Goal: Task Accomplishment & Management: Use online tool/utility

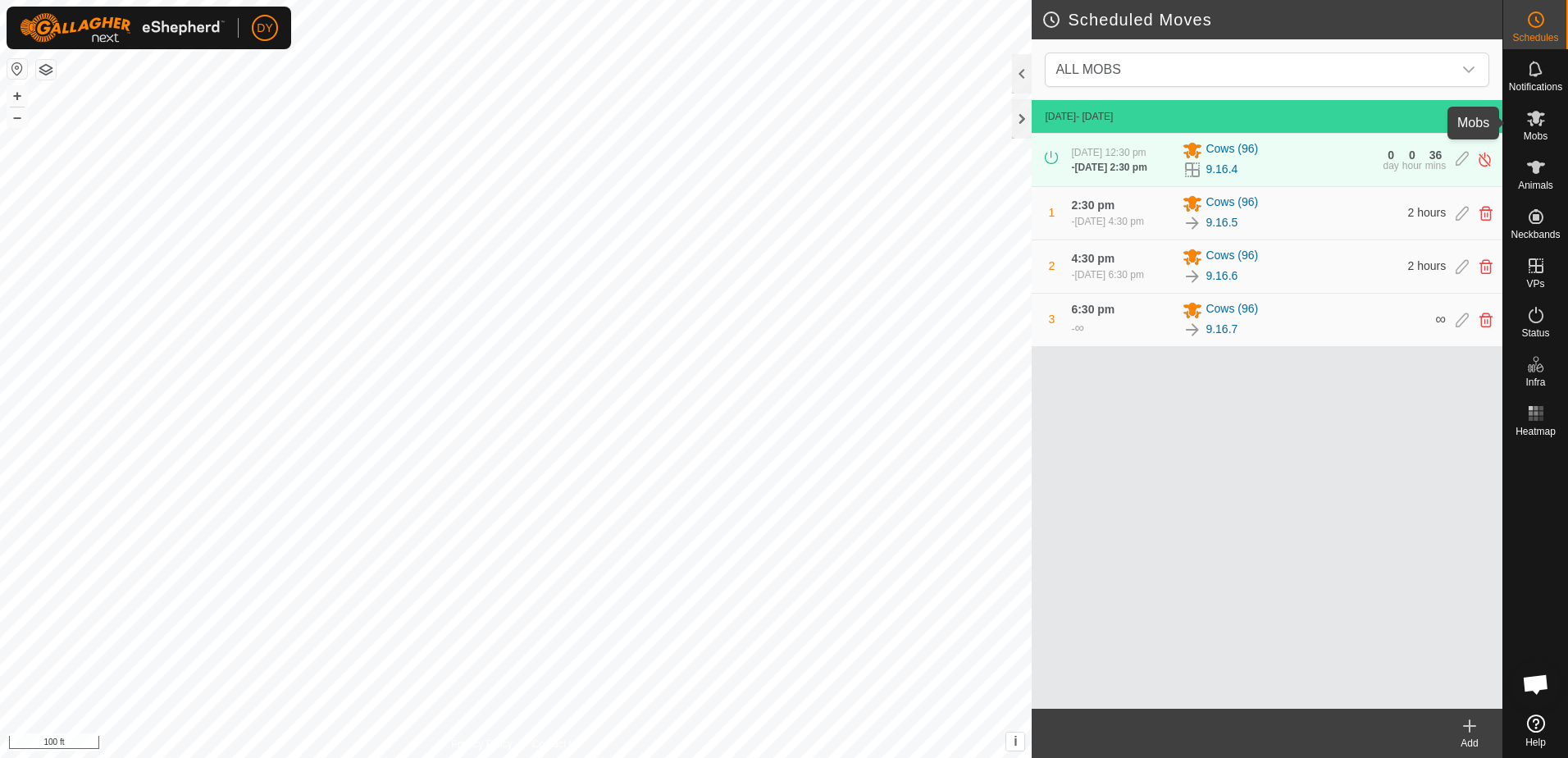
click at [1538, 123] on icon at bounding box center [1536, 118] width 19 height 19
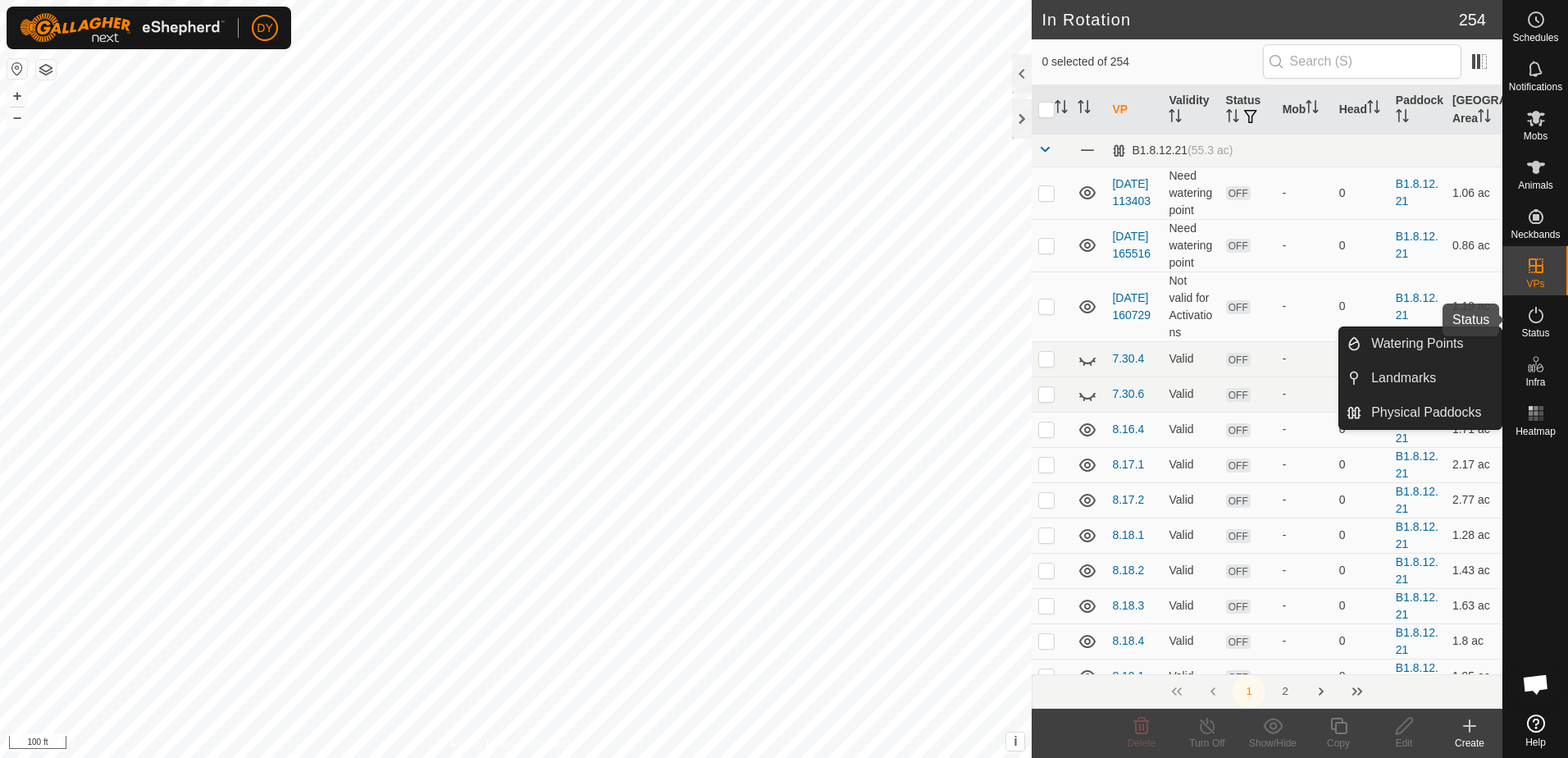
click at [1542, 319] on icon at bounding box center [1535, 314] width 15 height 16
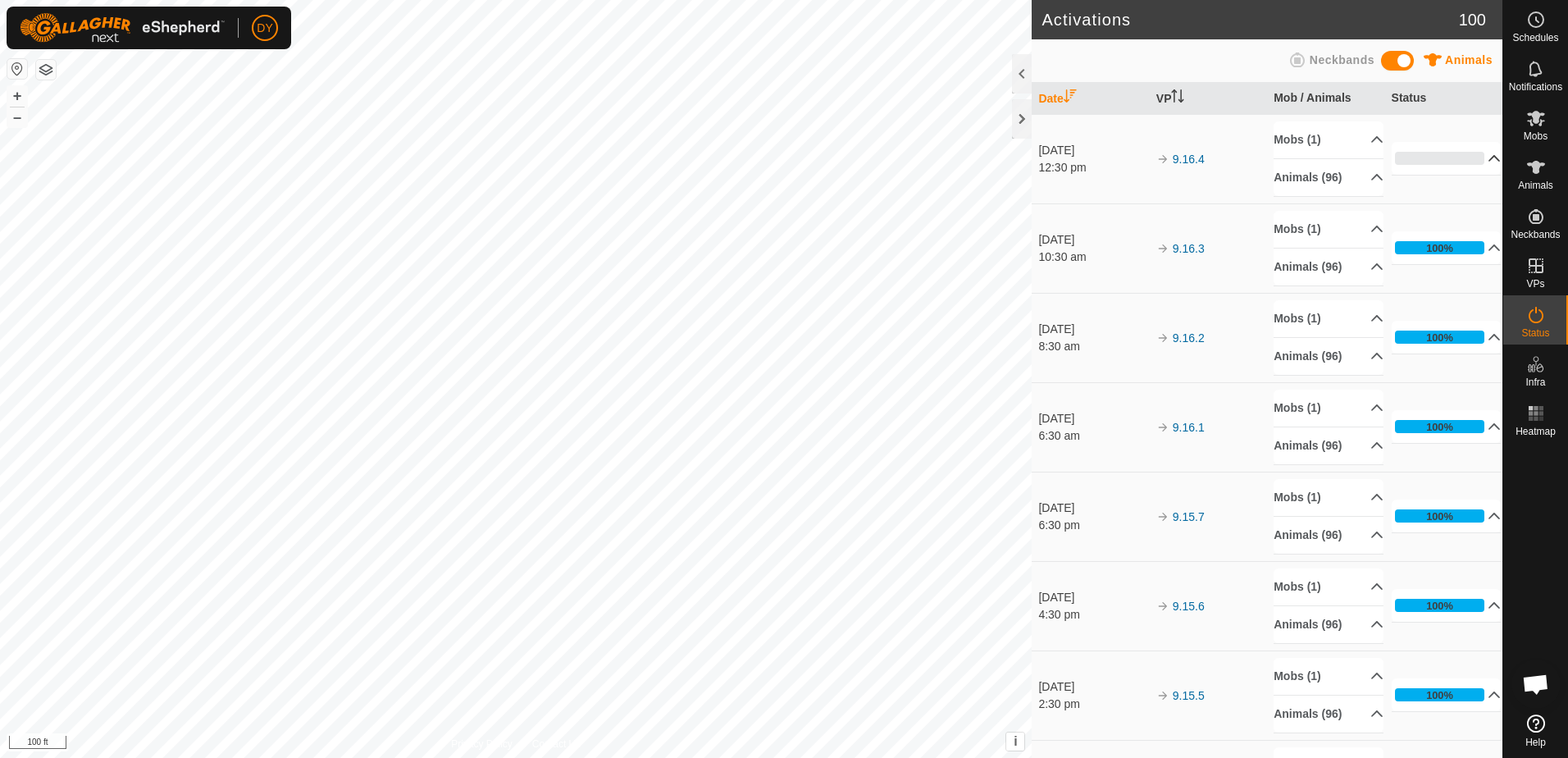
click at [1469, 160] on p-accordion-header "0%" at bounding box center [1447, 159] width 110 height 33
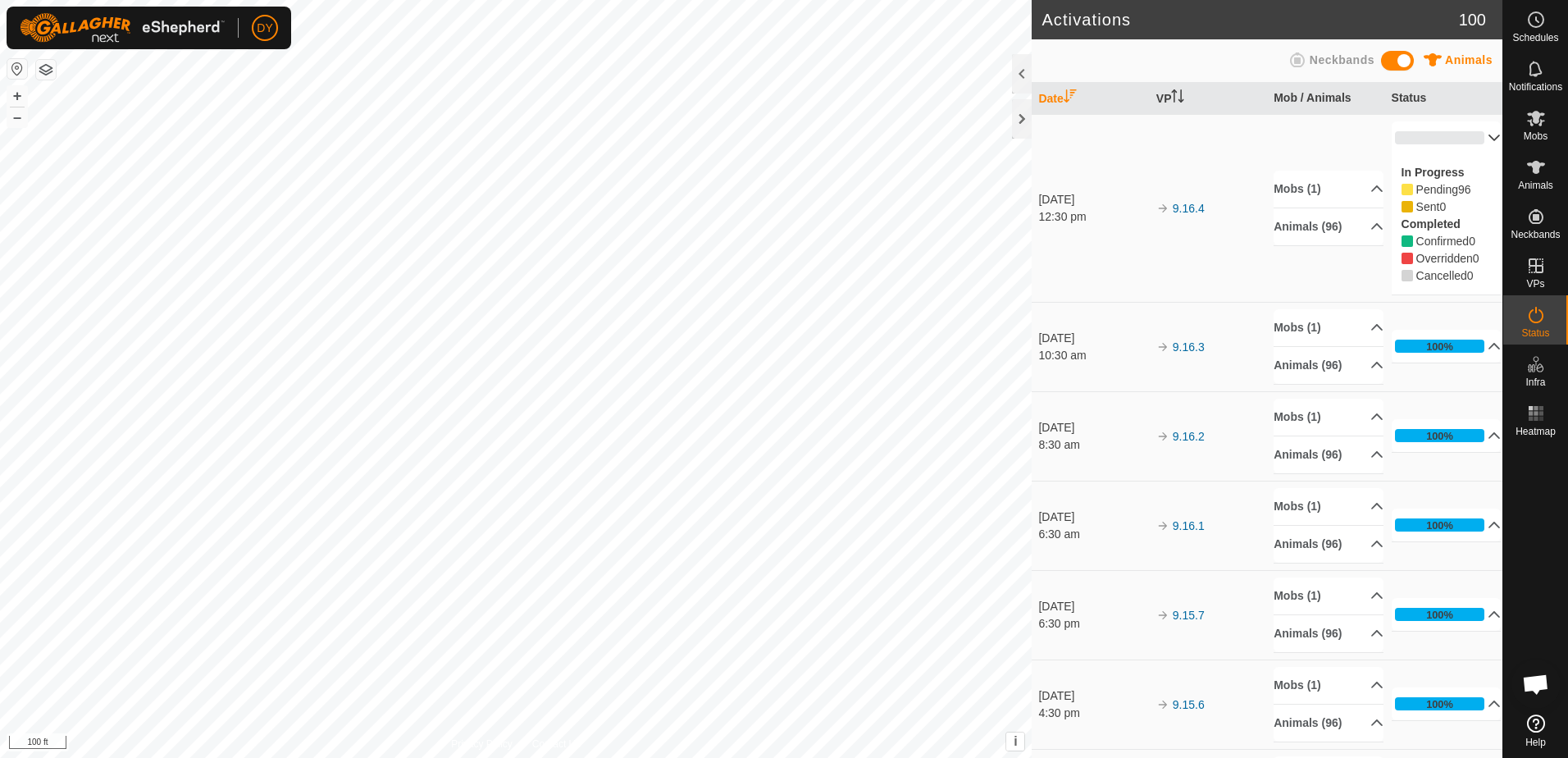
click at [1180, 144] on td "9.16.4" at bounding box center [1207, 208] width 117 height 188
click at [1472, 136] on p-accordion-header "0%" at bounding box center [1447, 138] width 110 height 33
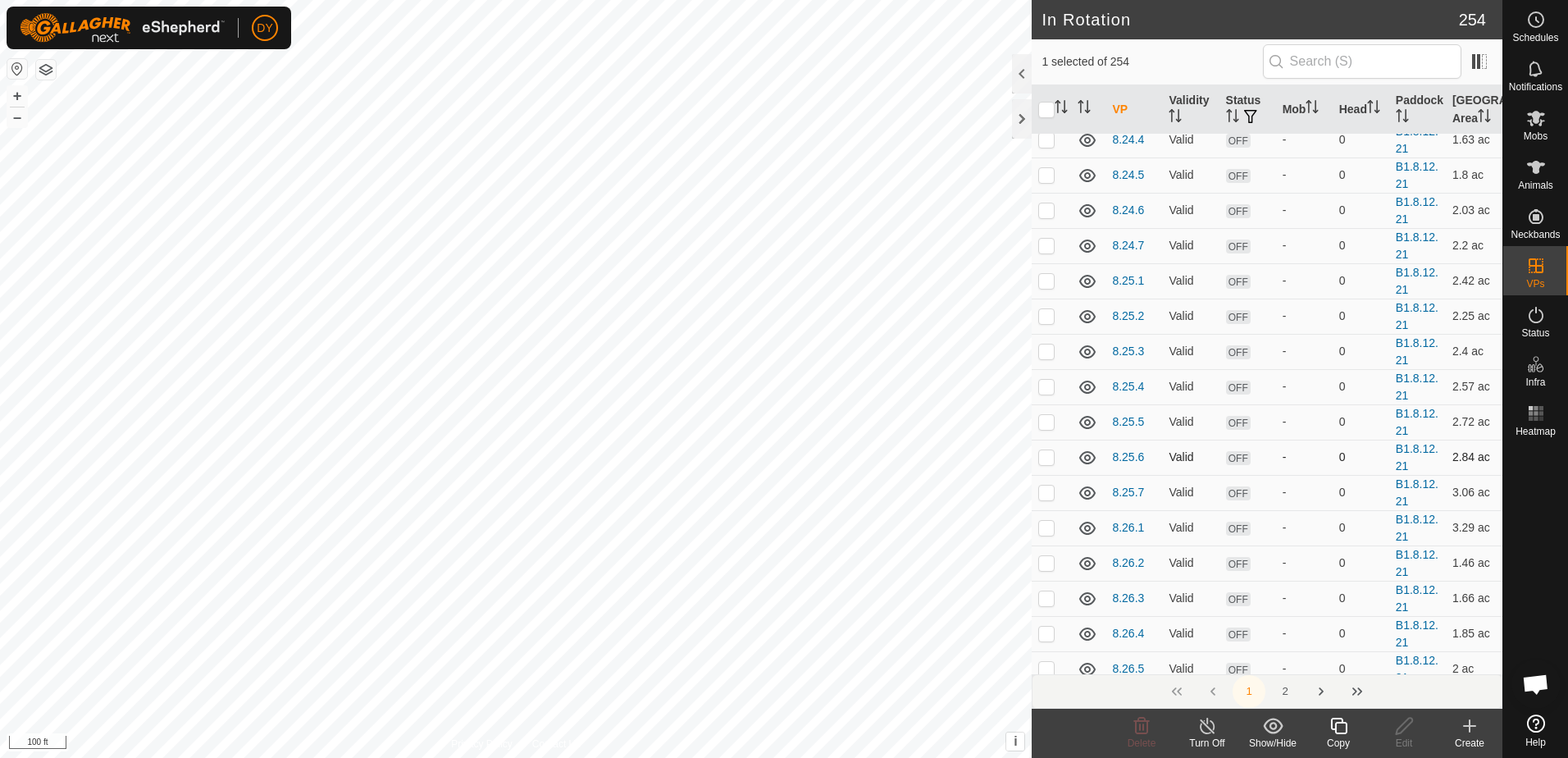
scroll to position [2214, 0]
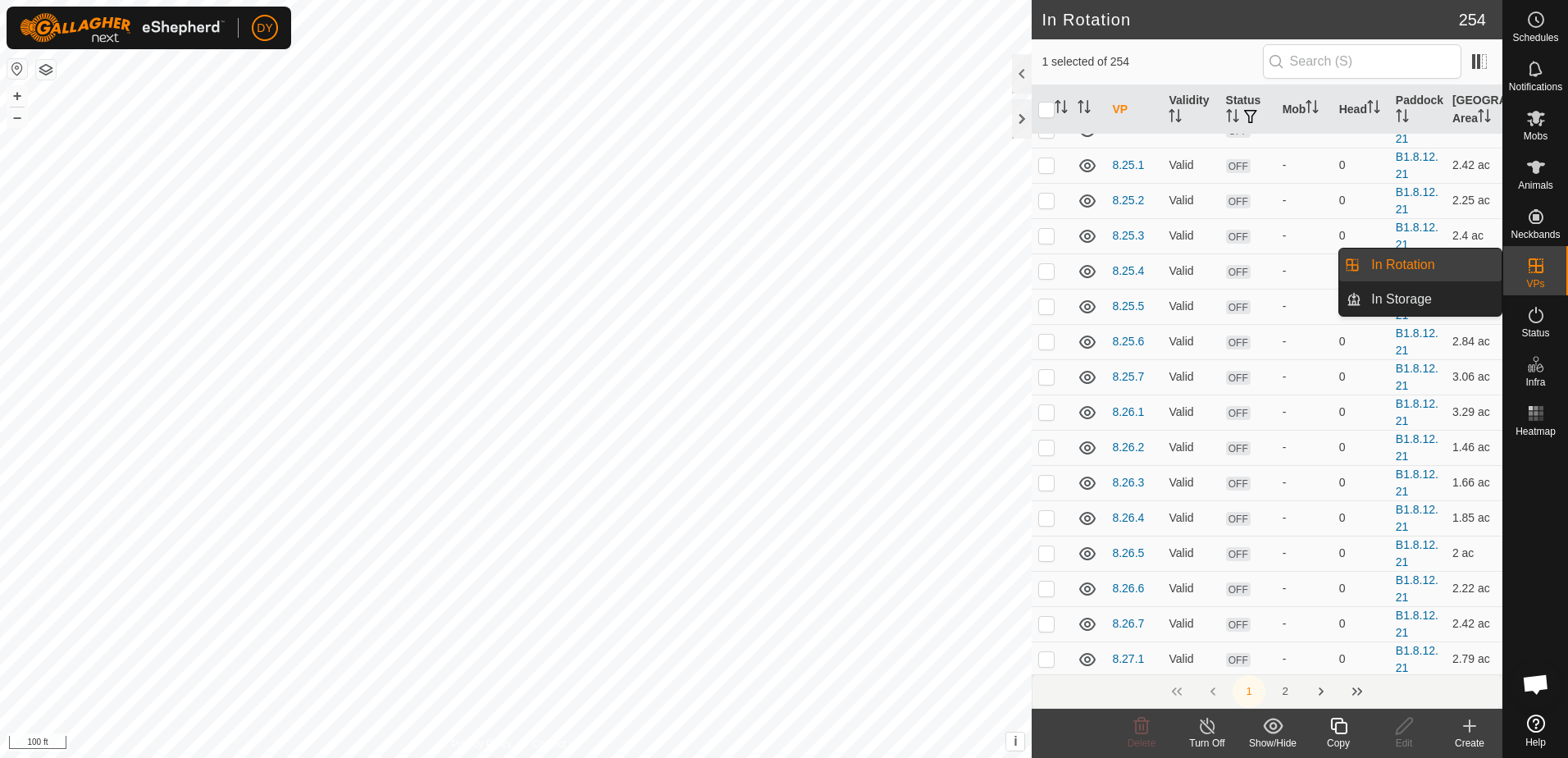
click at [1421, 268] on link "In Rotation" at bounding box center [1431, 265] width 140 height 33
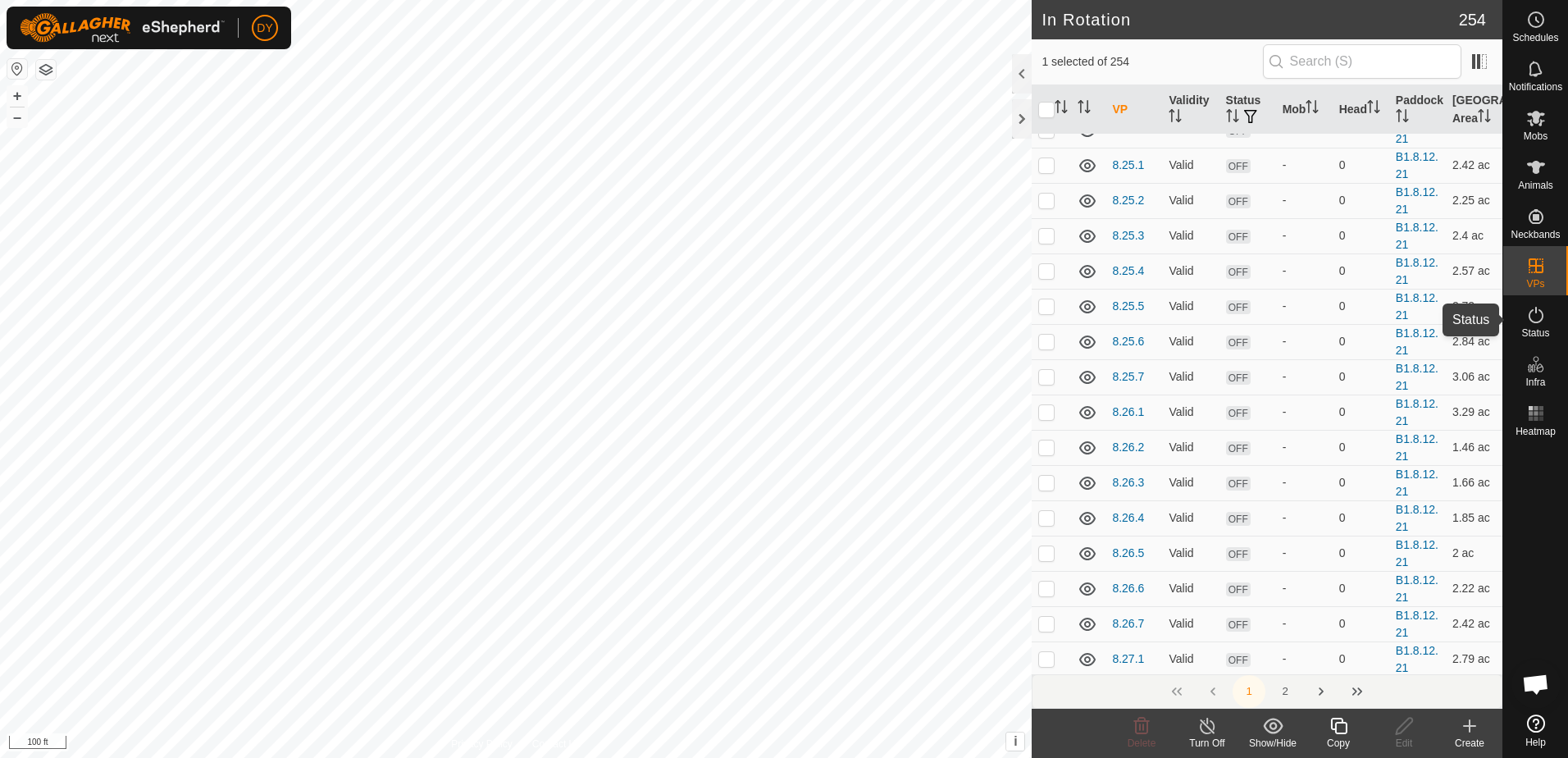
click at [1531, 323] on icon at bounding box center [1536, 315] width 19 height 19
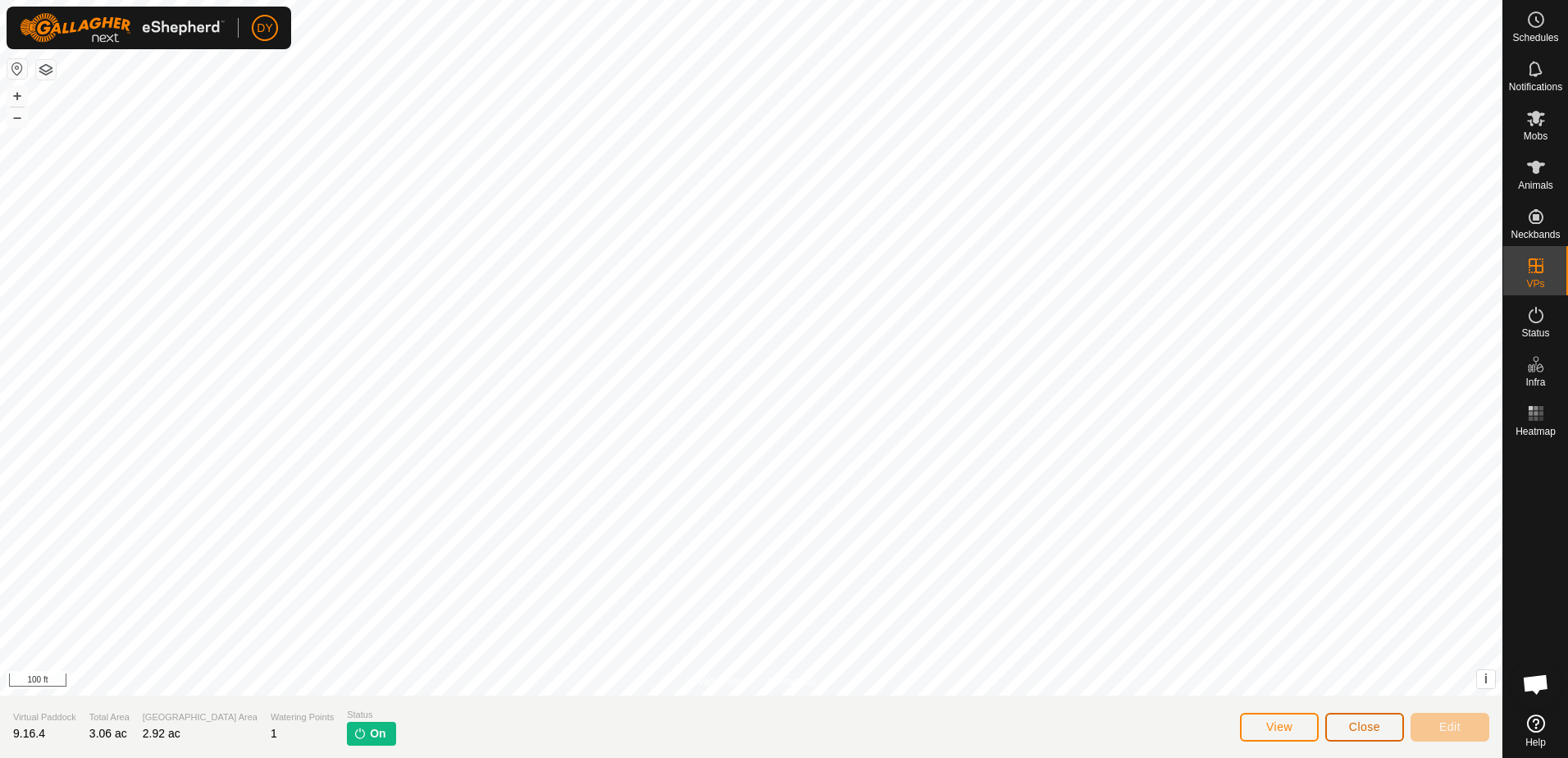
click at [1383, 734] on button "Close" at bounding box center [1364, 727] width 78 height 29
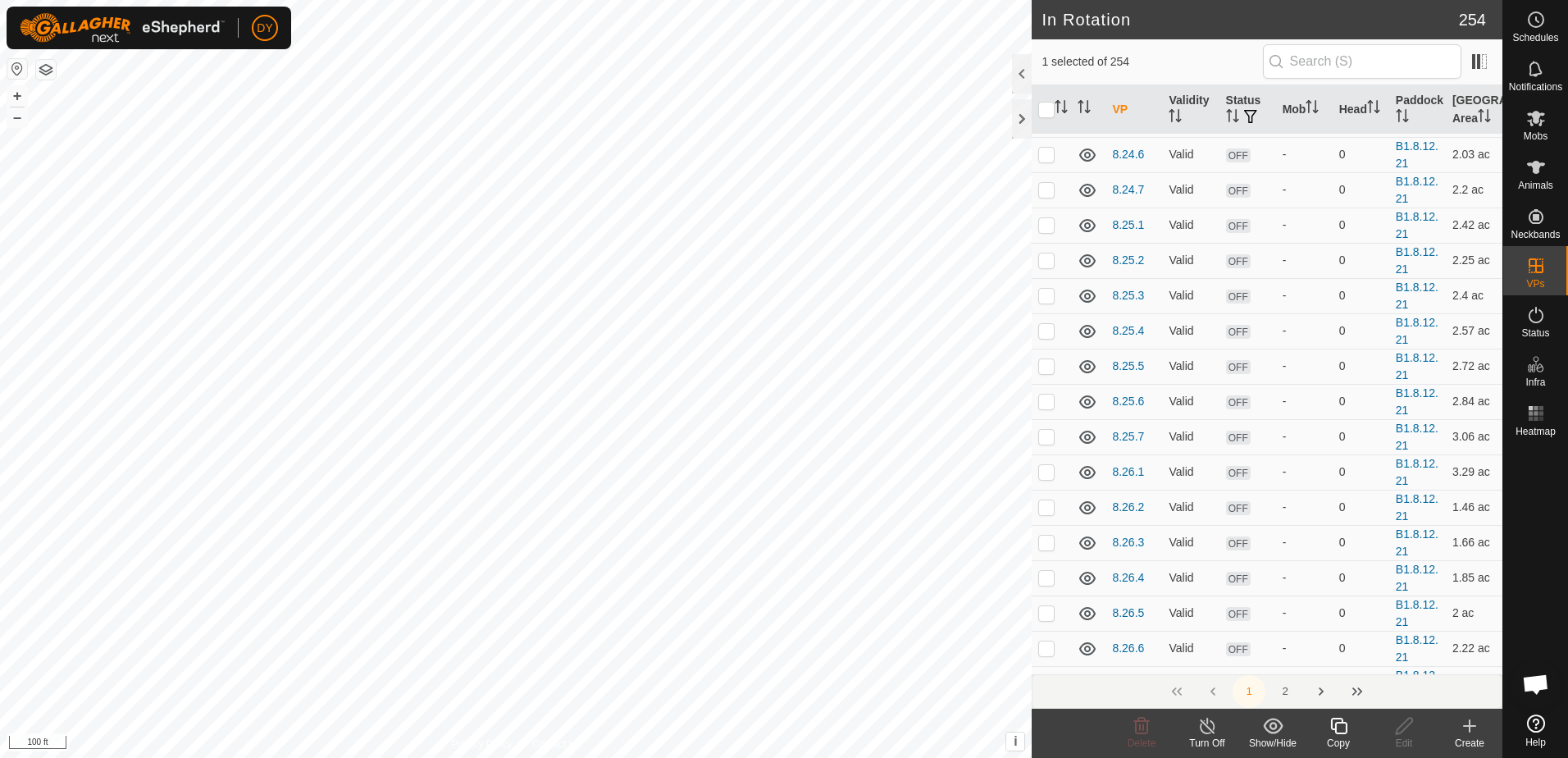
scroll to position [2214, 0]
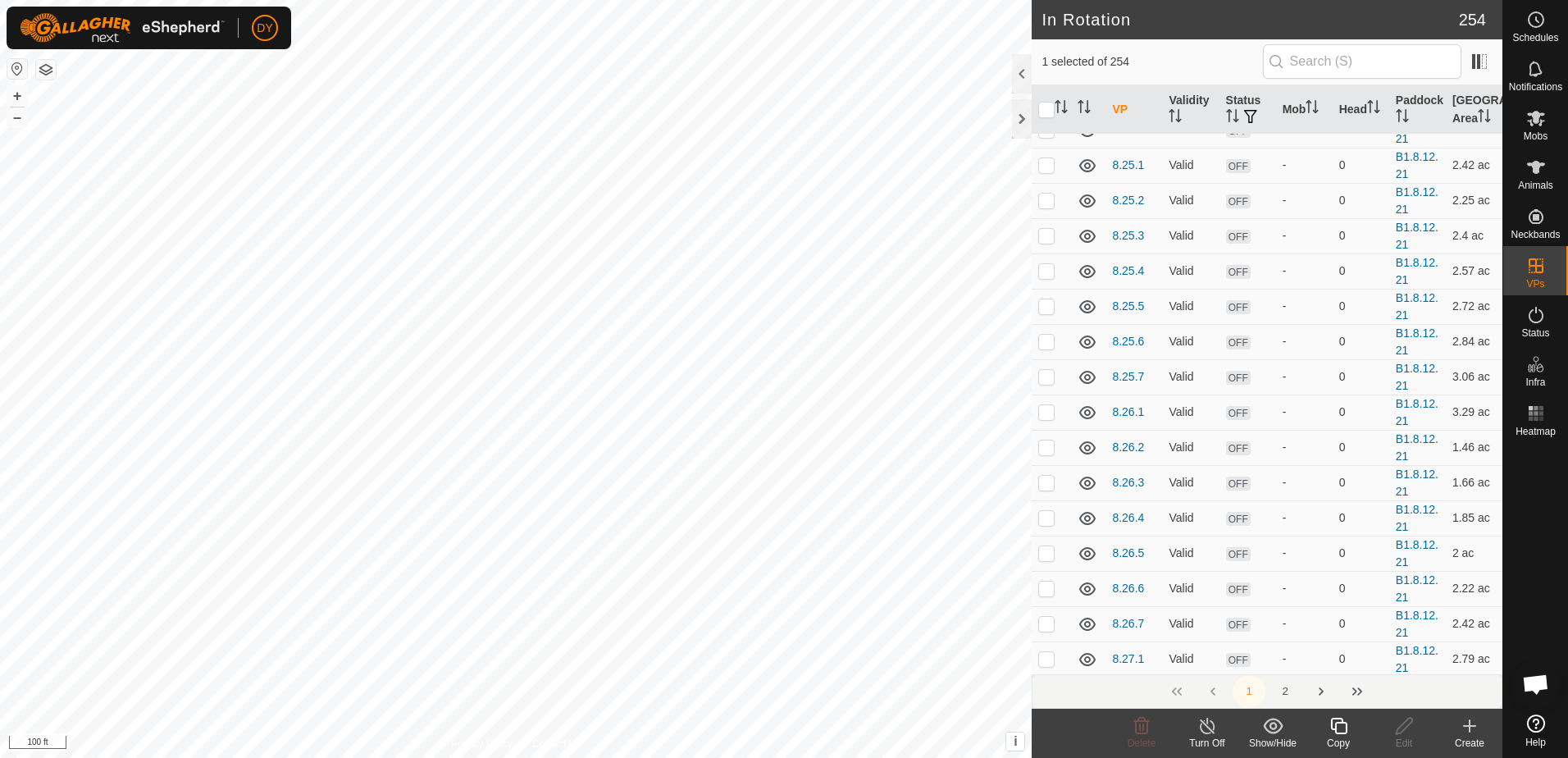
click at [1287, 689] on button "2" at bounding box center [1285, 691] width 33 height 33
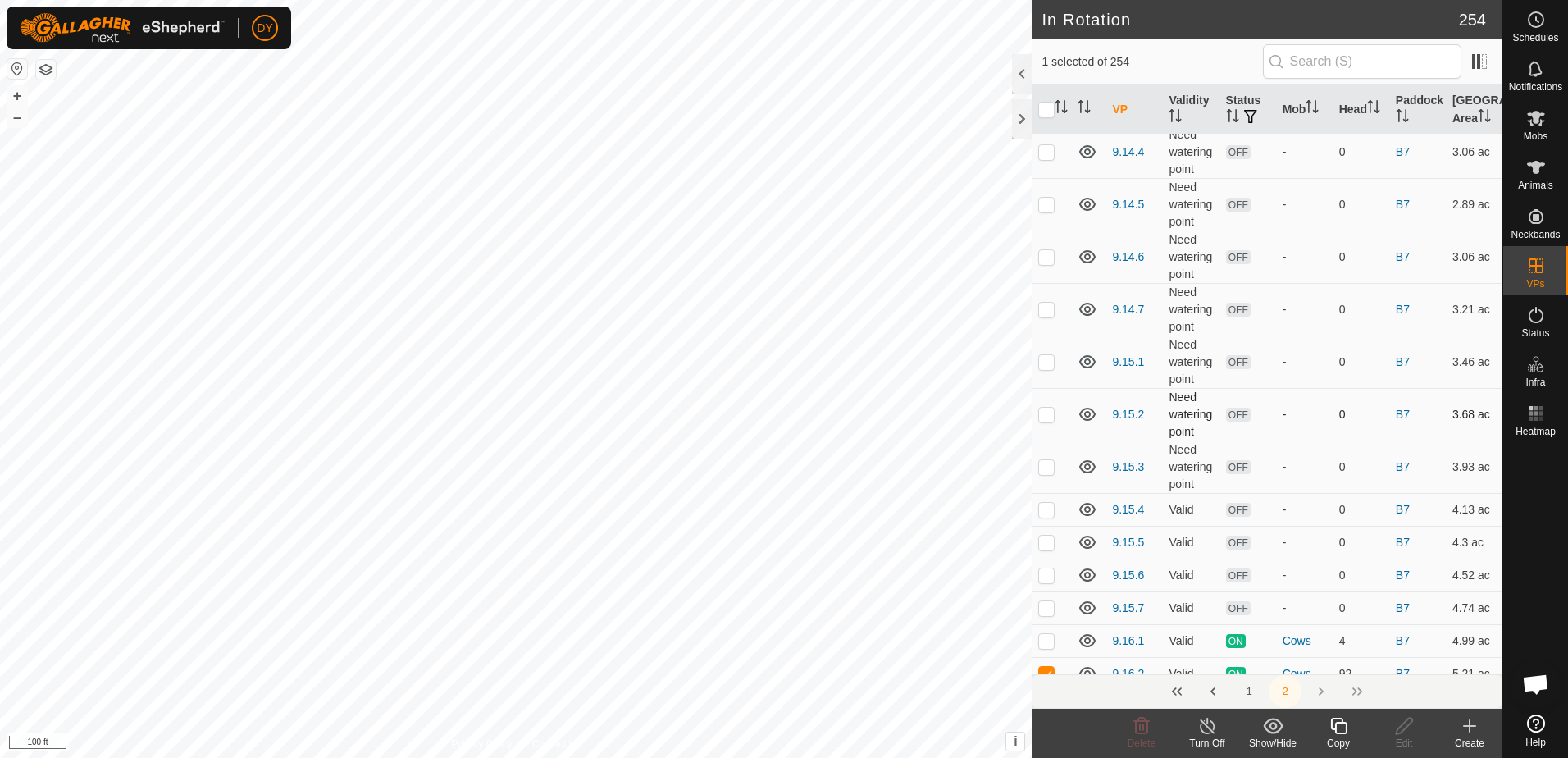
scroll to position [1722, 0]
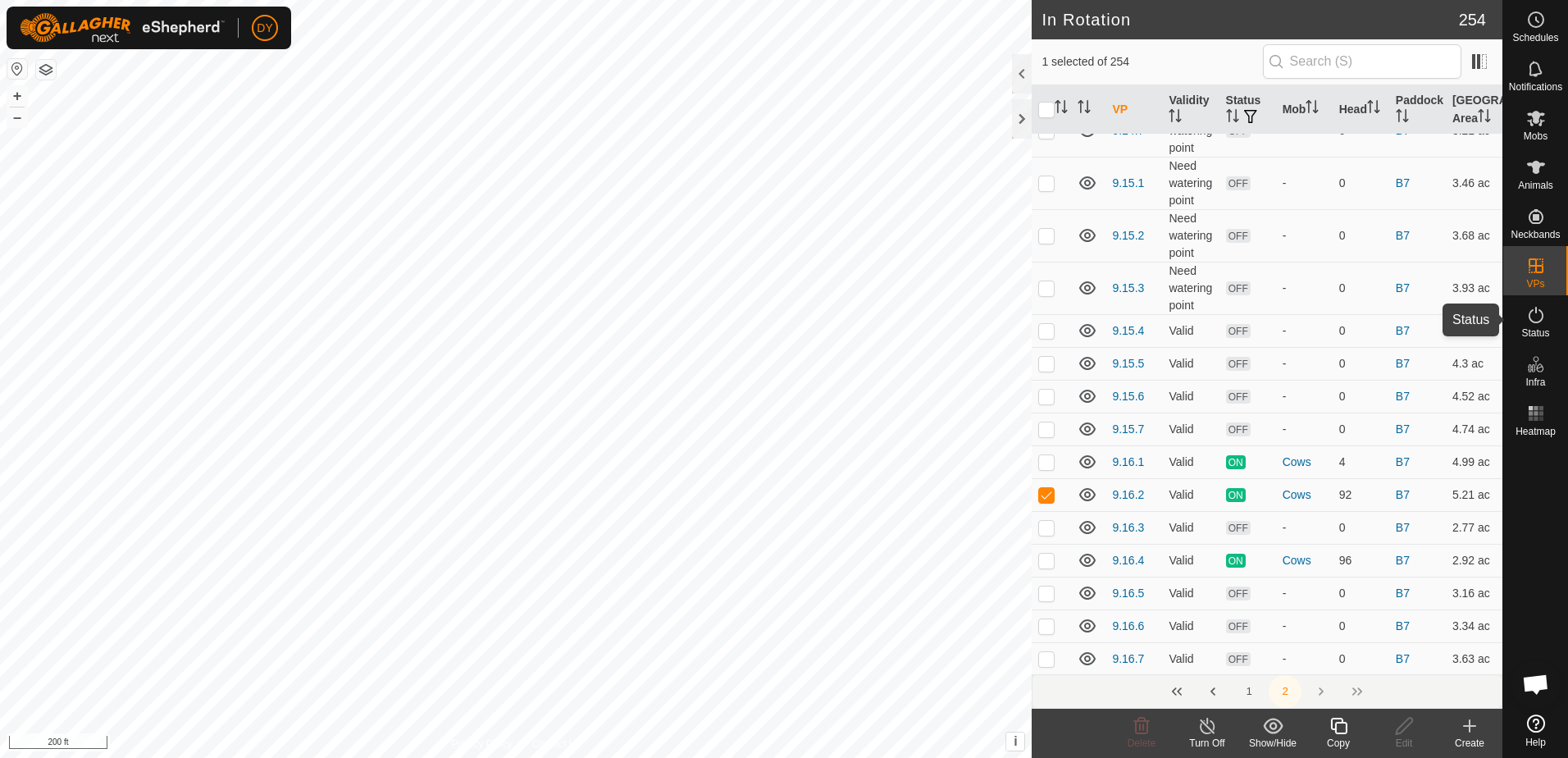
click at [1538, 325] on es-activation-svg-icon at bounding box center [1536, 314] width 30 height 26
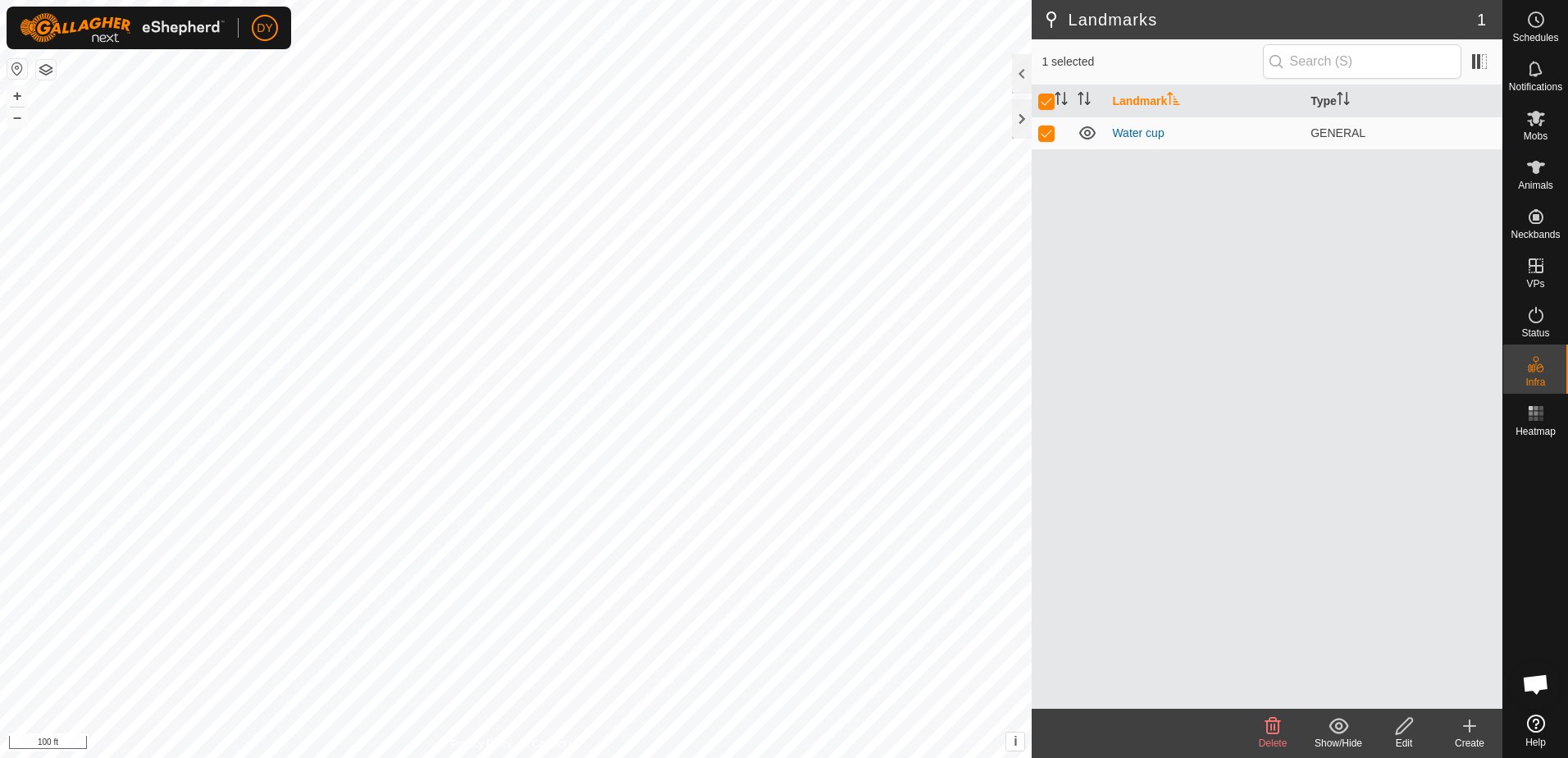
click at [1400, 733] on icon at bounding box center [1404, 725] width 16 height 16
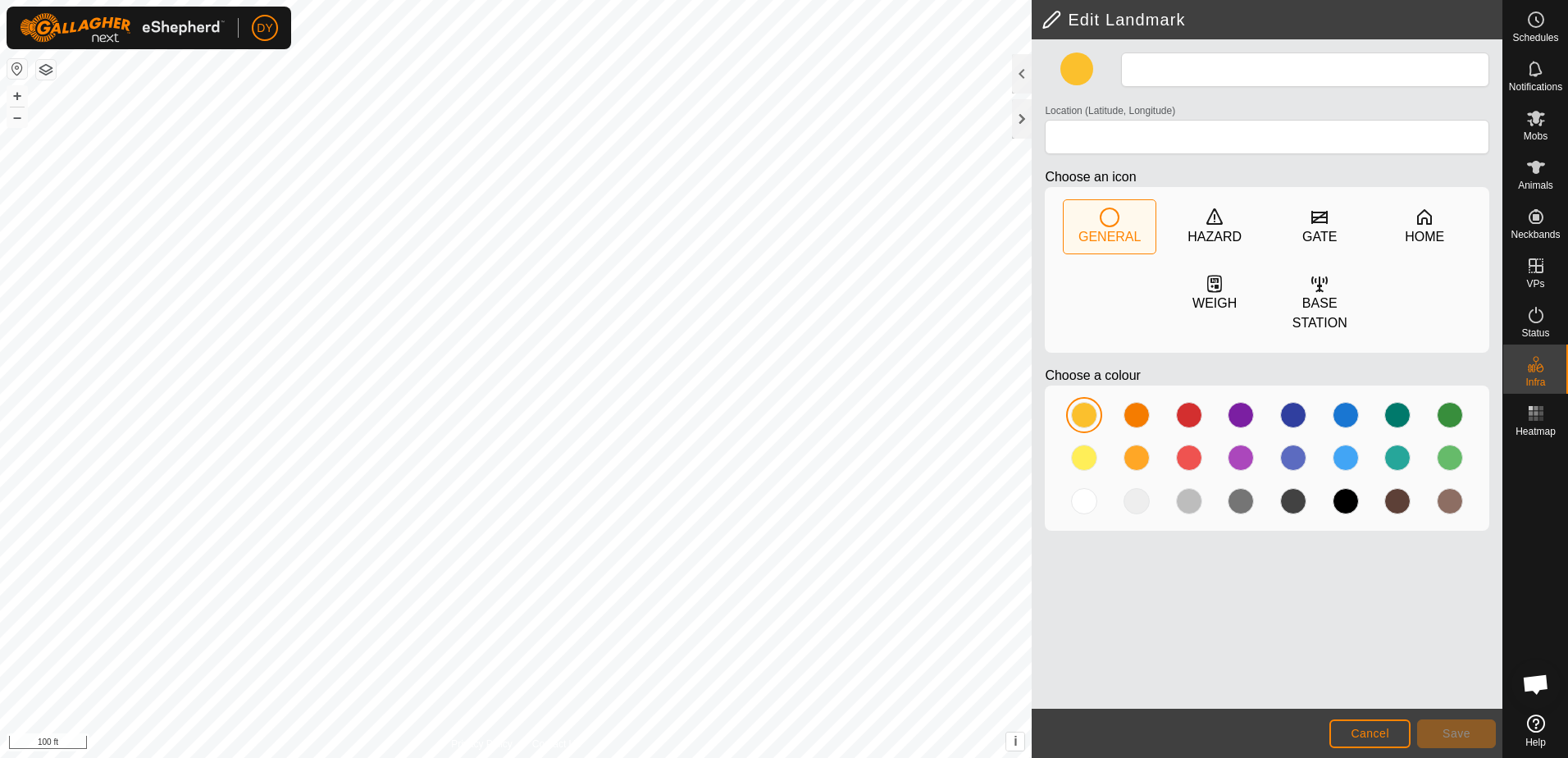
type input "Water cup"
type input "43.354861, -90.018146"
click at [1472, 736] on button "Save" at bounding box center [1456, 734] width 78 height 29
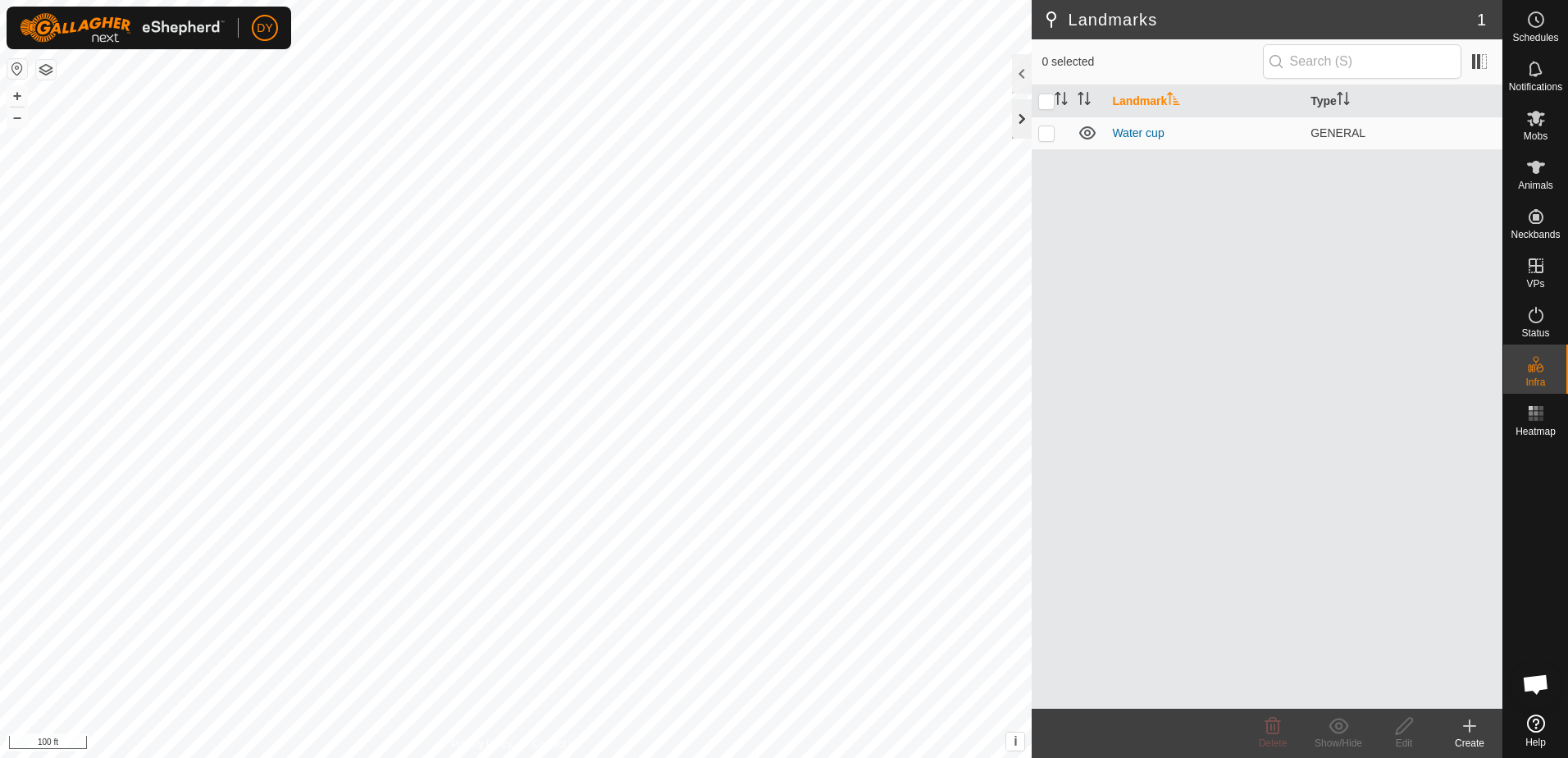
click at [1024, 116] on div at bounding box center [1022, 119] width 19 height 40
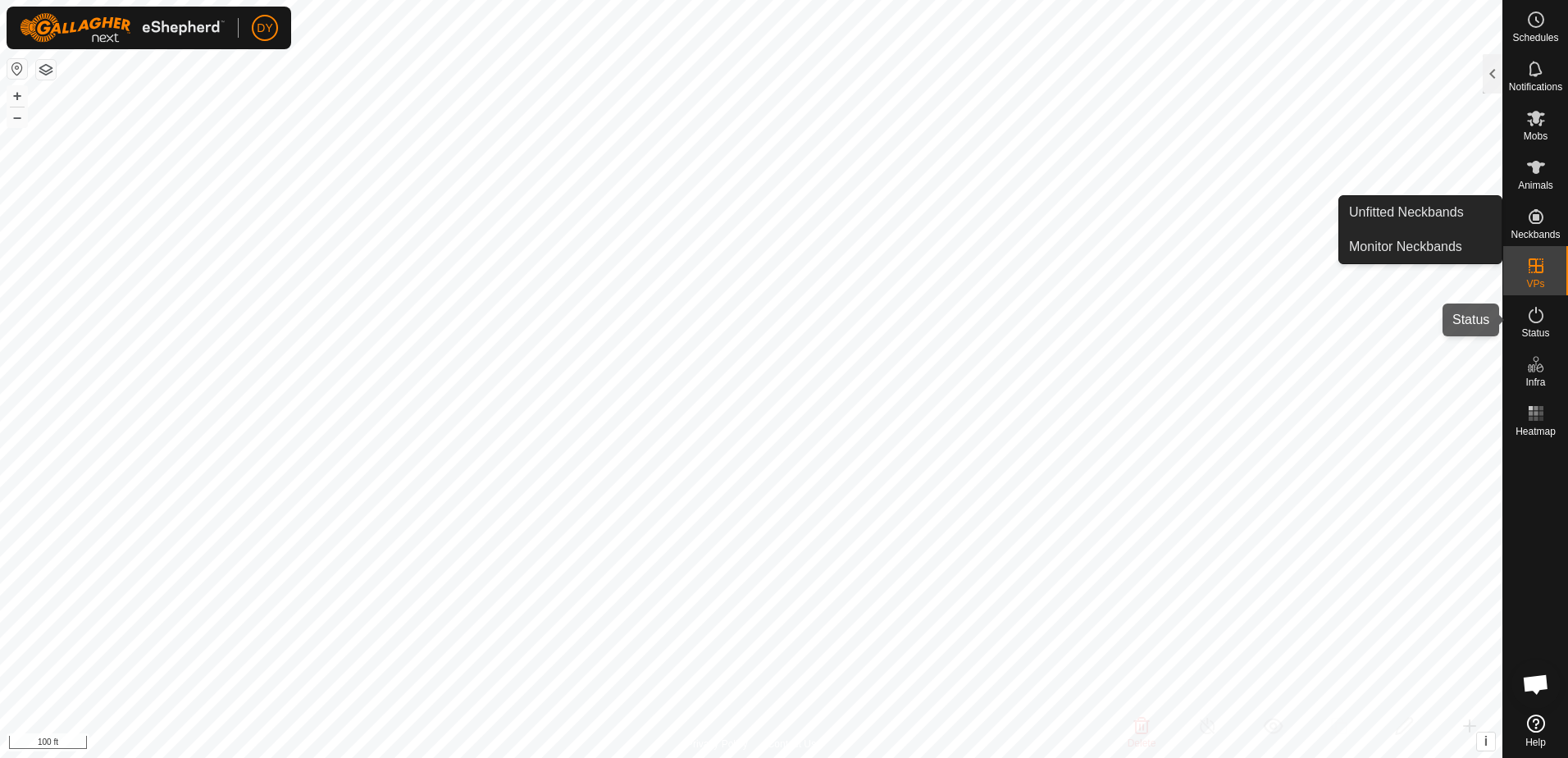
drag, startPoint x: 1533, startPoint y: 315, endPoint x: 1527, endPoint y: 327, distance: 13.4
click at [1533, 315] on icon at bounding box center [1536, 315] width 19 height 19
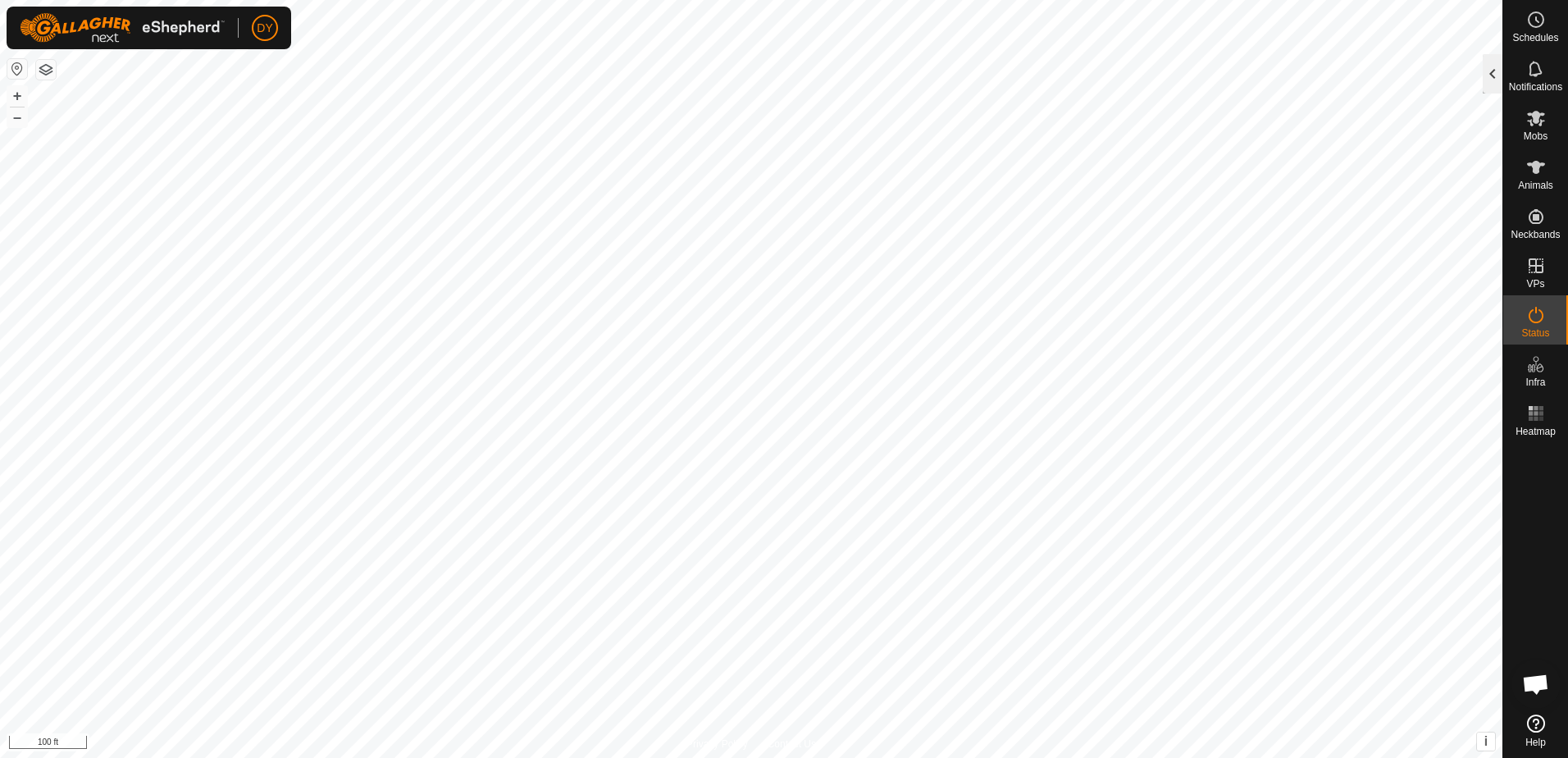
click at [1500, 75] on div at bounding box center [1493, 73] width 19 height 40
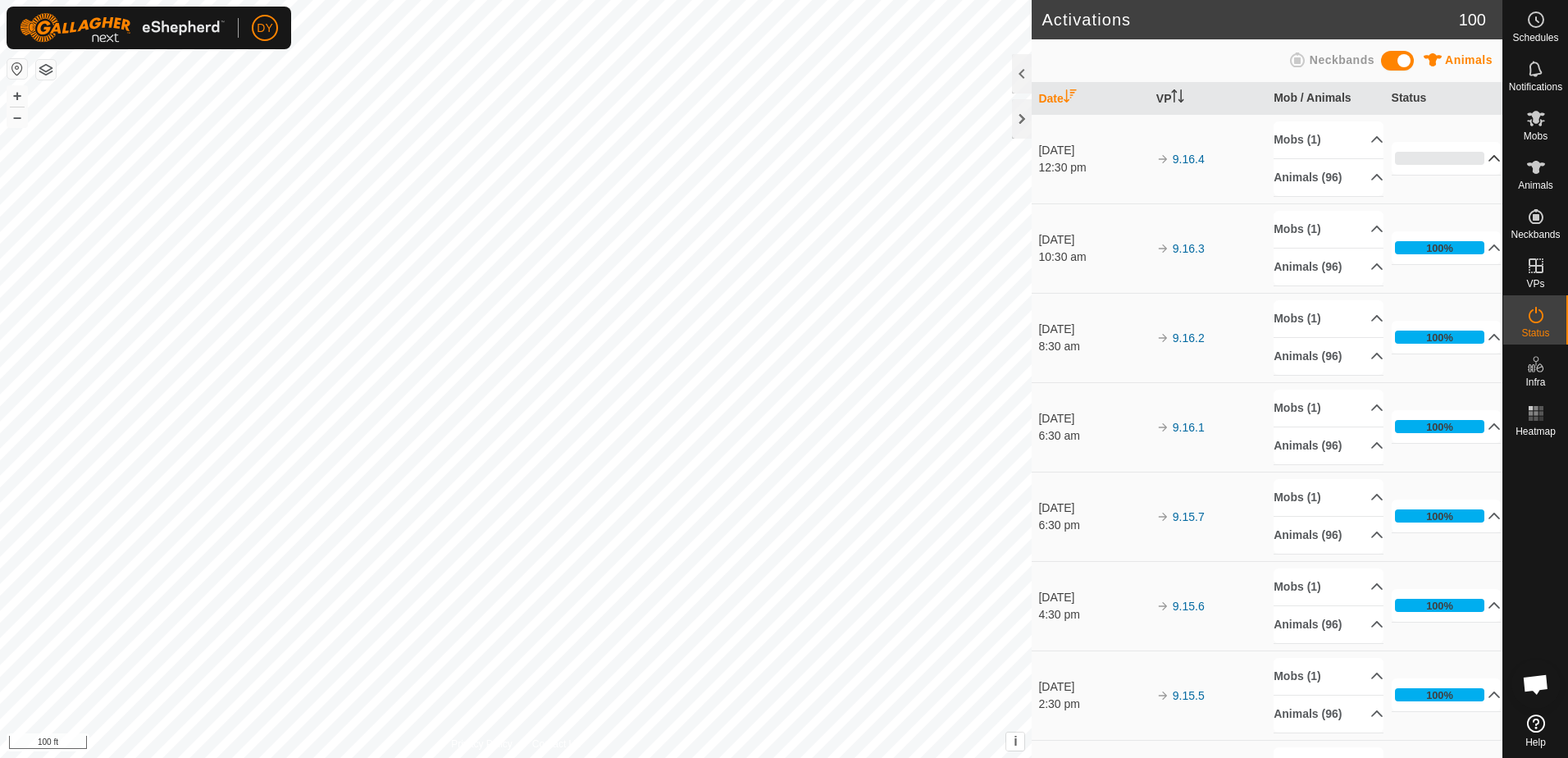
click at [1472, 162] on p-accordion-header "0%" at bounding box center [1447, 159] width 110 height 33
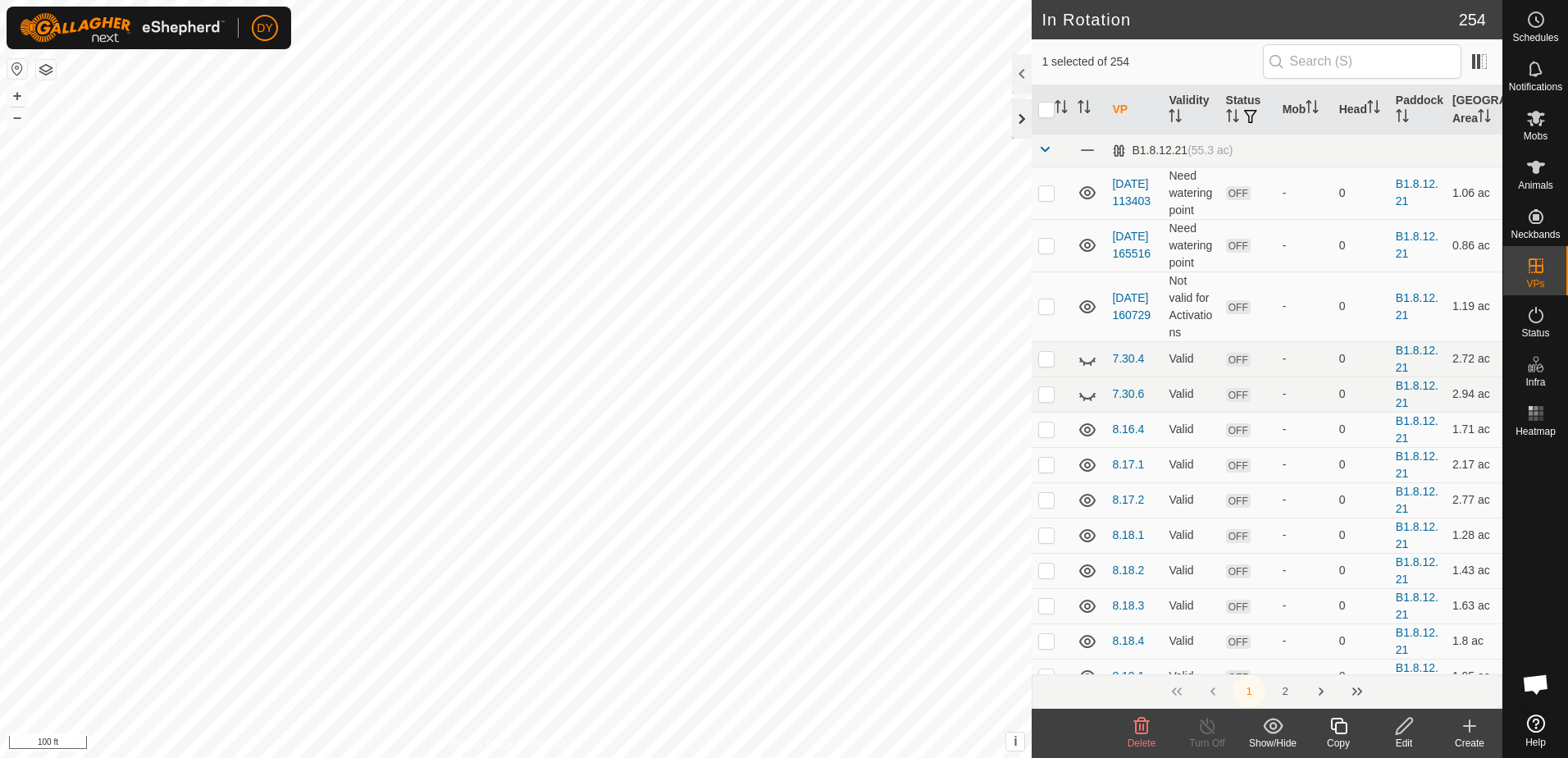
click at [1027, 110] on div at bounding box center [1022, 119] width 19 height 40
click at [1526, 318] on icon at bounding box center [1536, 315] width 19 height 19
click at [1542, 28] on icon at bounding box center [1536, 19] width 19 height 19
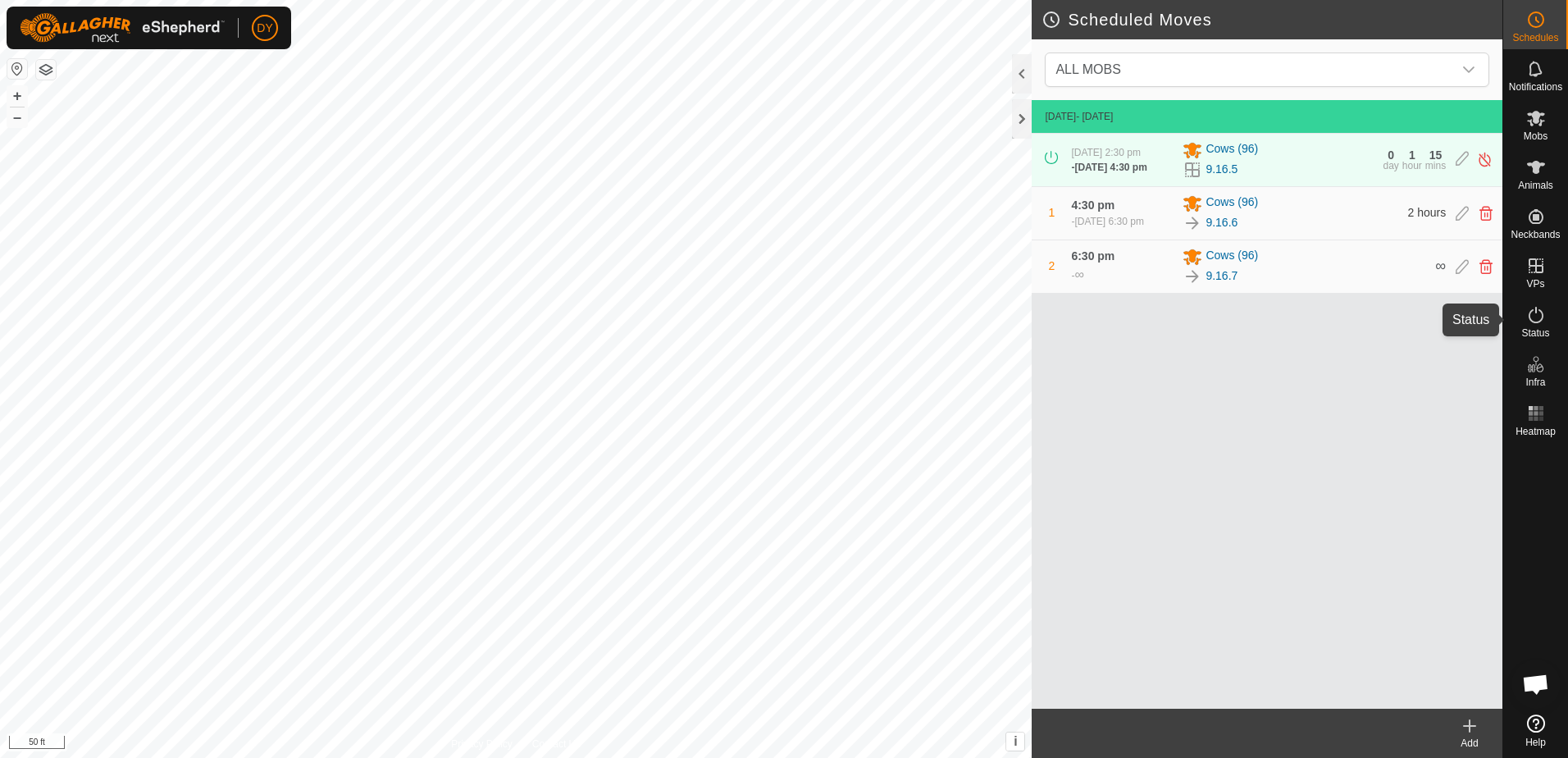
click at [1539, 316] on icon at bounding box center [1536, 315] width 19 height 19
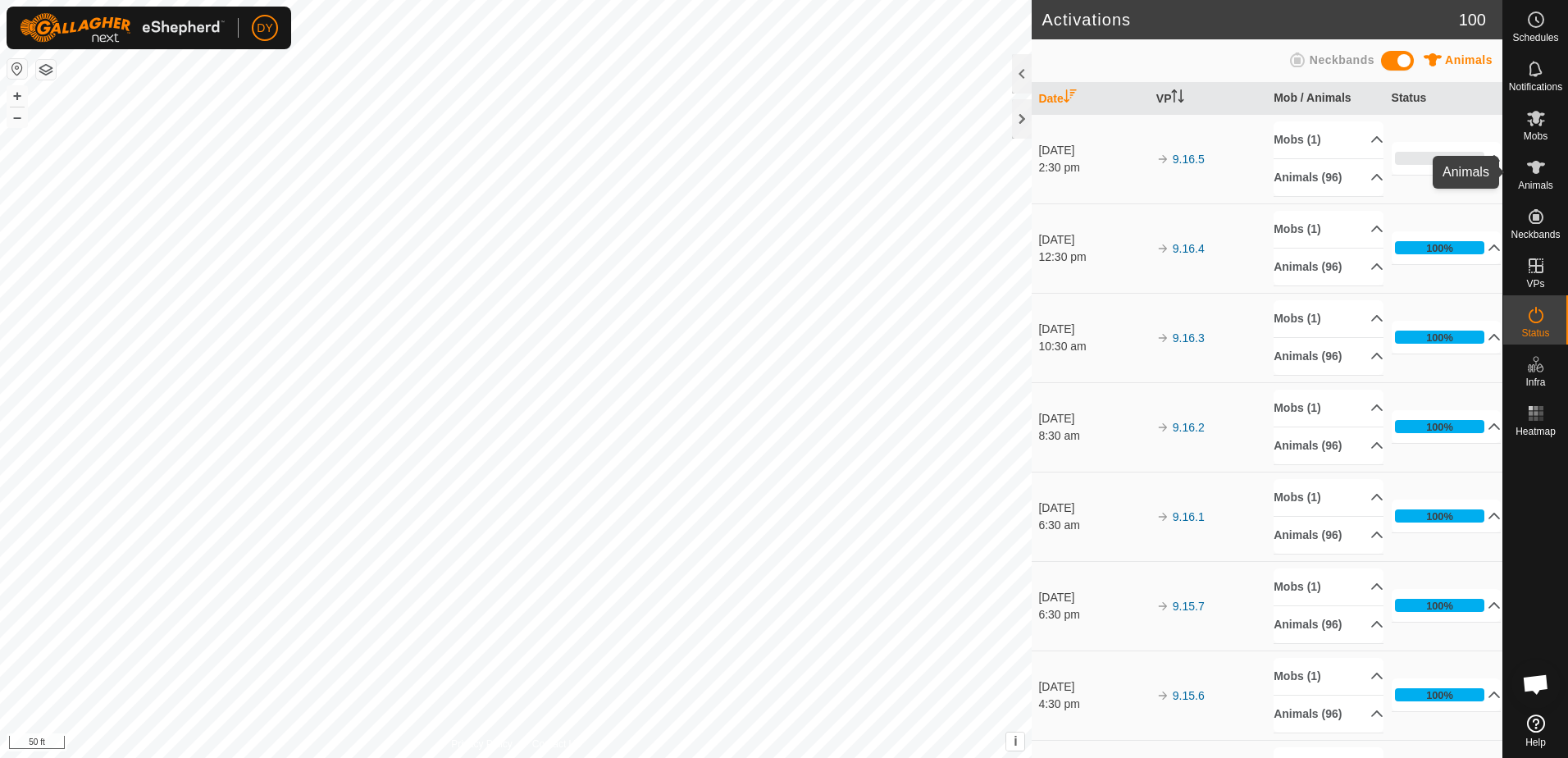
click at [1532, 165] on icon at bounding box center [1535, 167] width 18 height 14
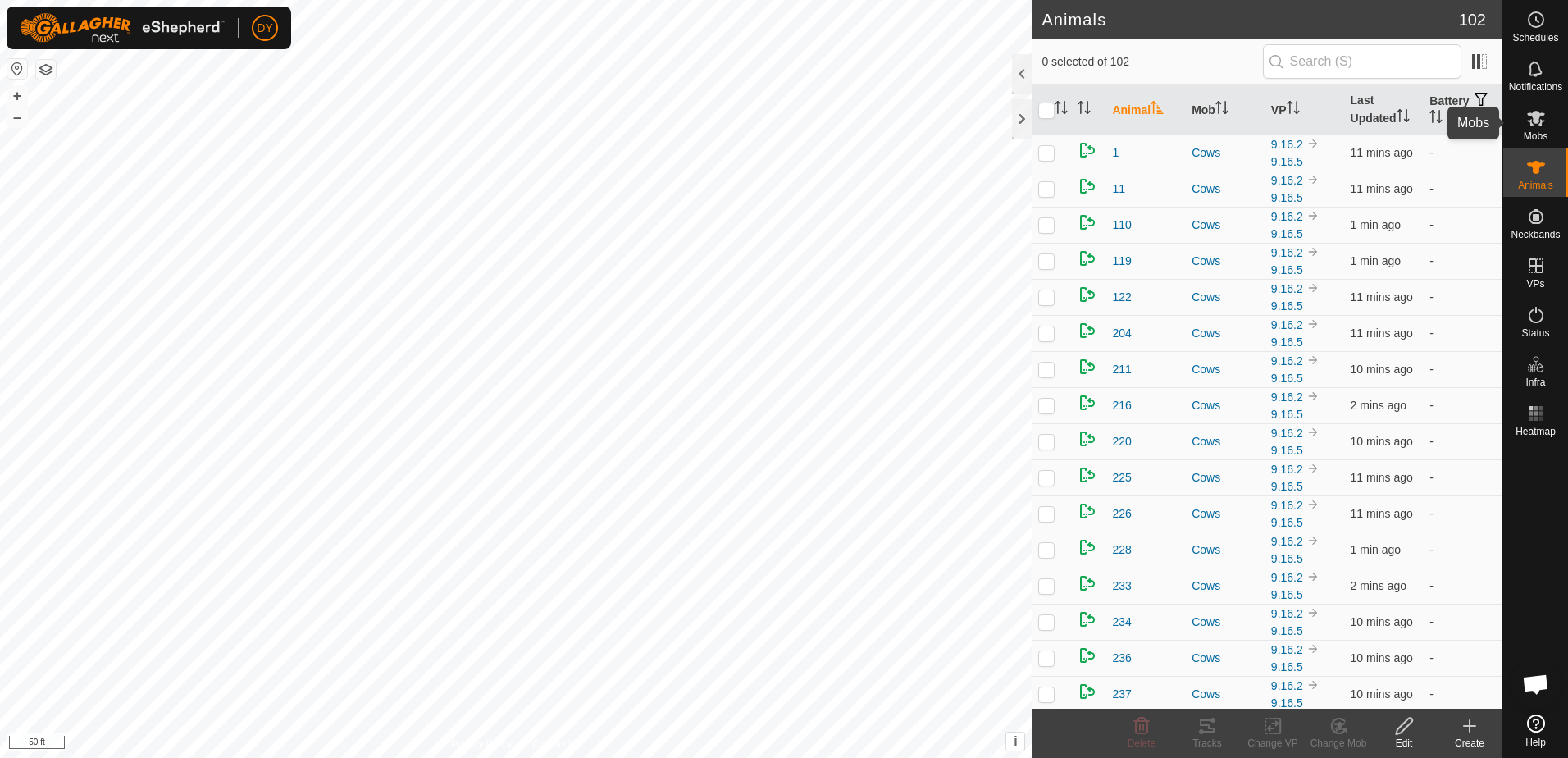
click at [1539, 122] on icon at bounding box center [1536, 118] width 19 height 19
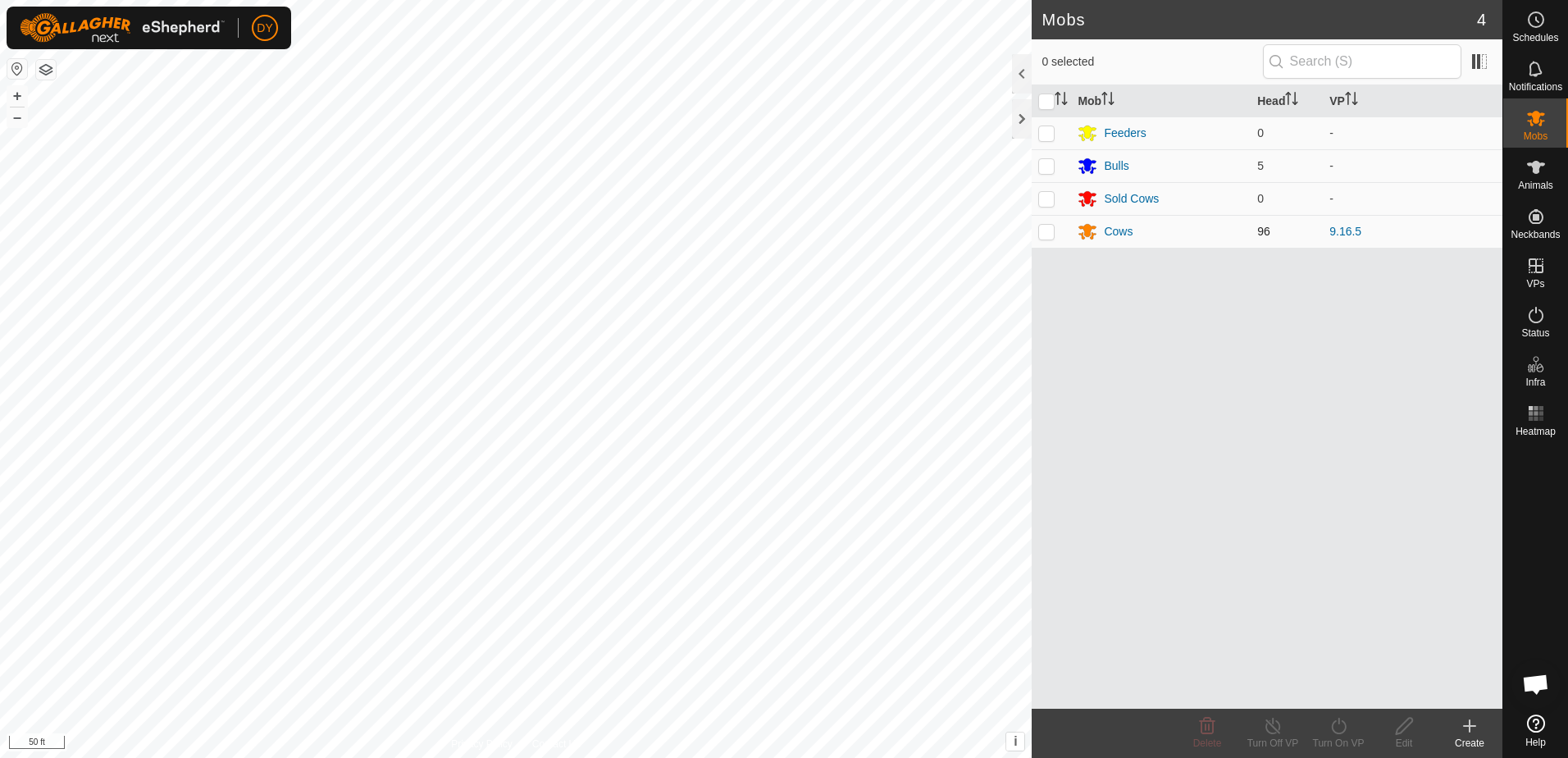
click at [1052, 233] on p-checkbox at bounding box center [1046, 231] width 16 height 14
checkbox input "true"
click at [1338, 727] on icon at bounding box center [1338, 726] width 20 height 19
click at [1338, 689] on link "Now" at bounding box center [1387, 689] width 162 height 33
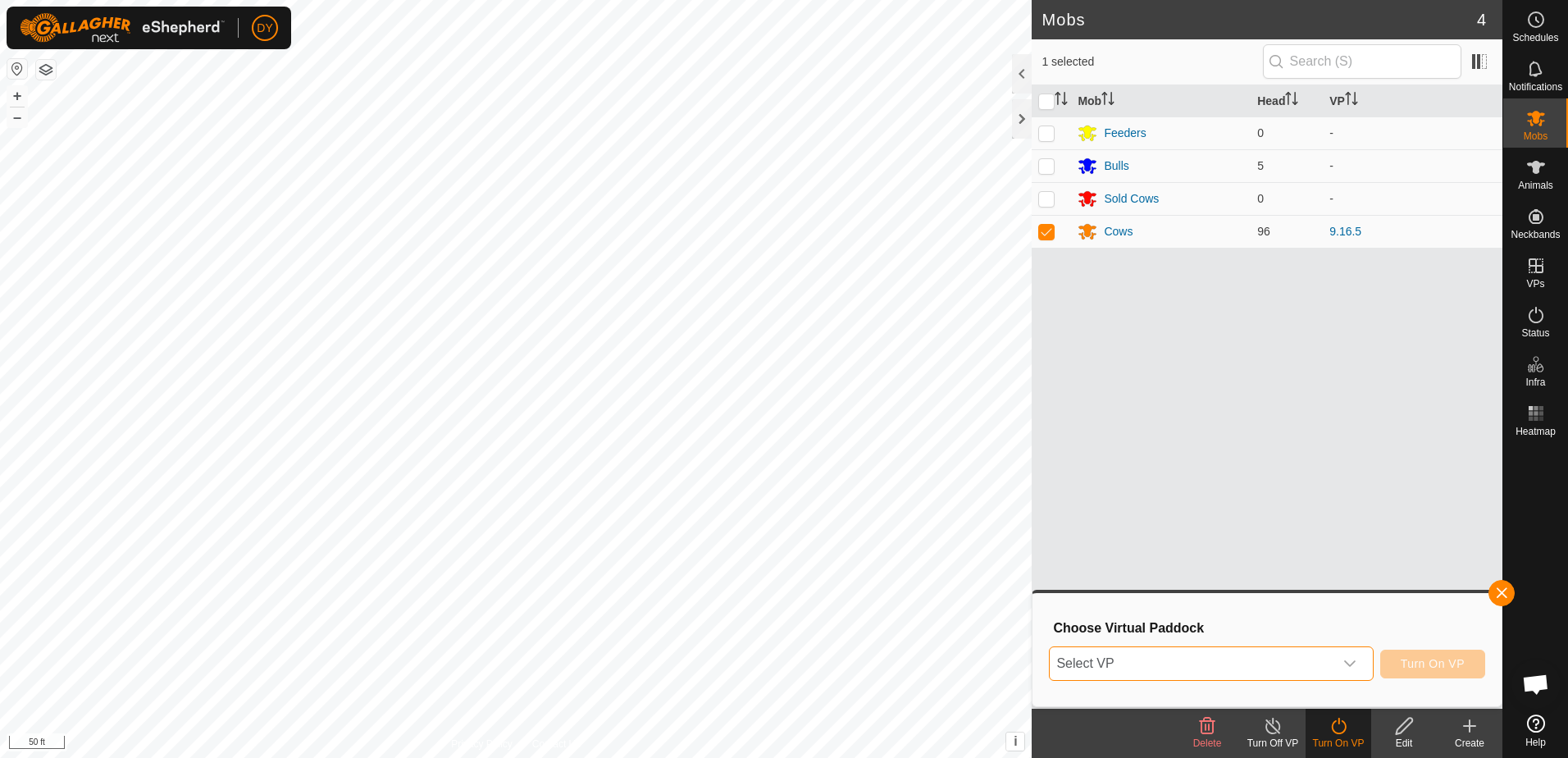
click at [1257, 671] on span "Select VP" at bounding box center [1191, 663] width 283 height 33
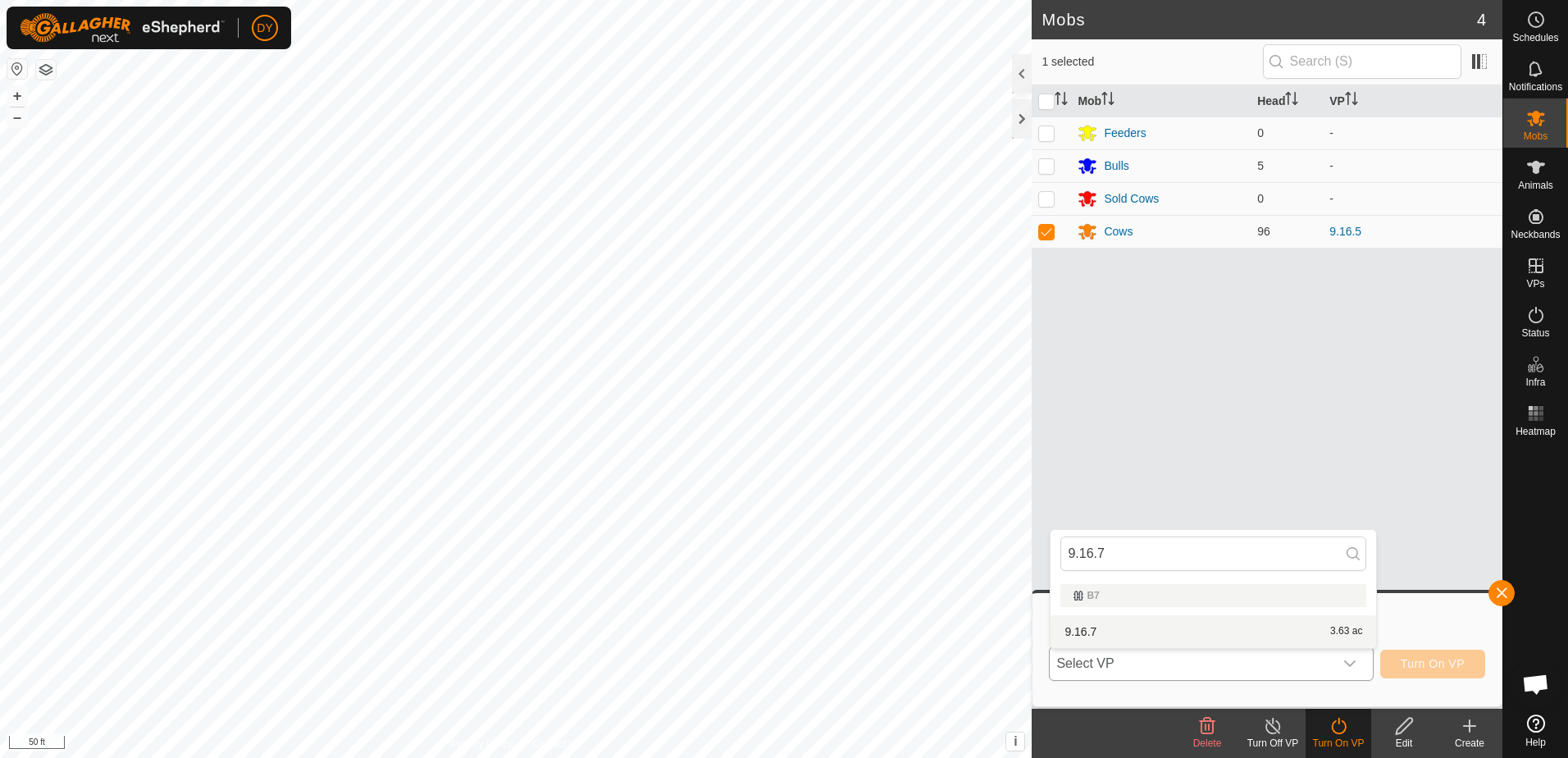
type input "9.16.7"
click at [1156, 627] on li "9.16.7 3.63 ac" at bounding box center [1213, 631] width 326 height 33
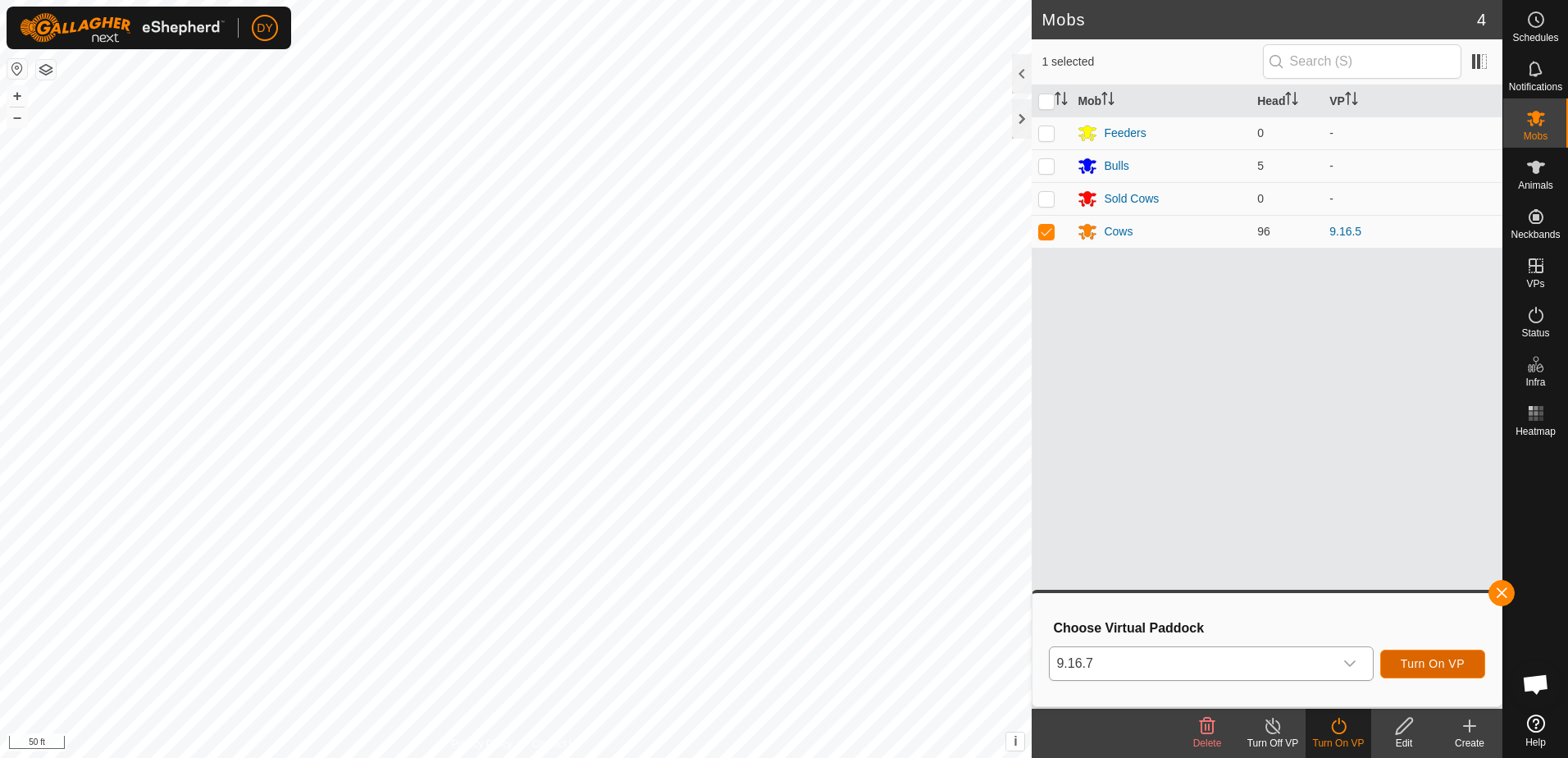
click at [1417, 660] on span "Turn On VP" at bounding box center [1433, 663] width 64 height 14
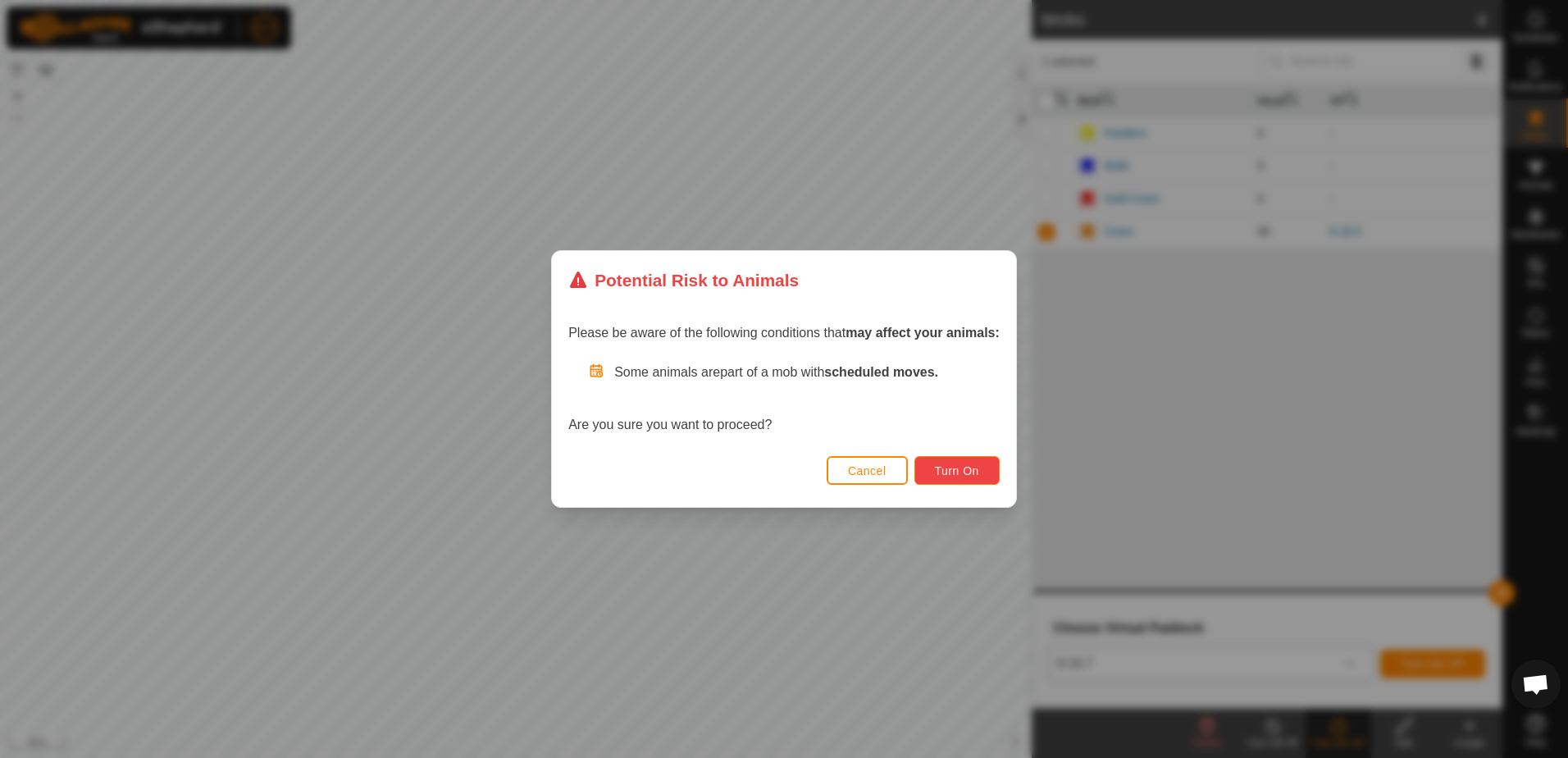
click at [948, 462] on button "Turn On" at bounding box center [957, 471] width 85 height 29
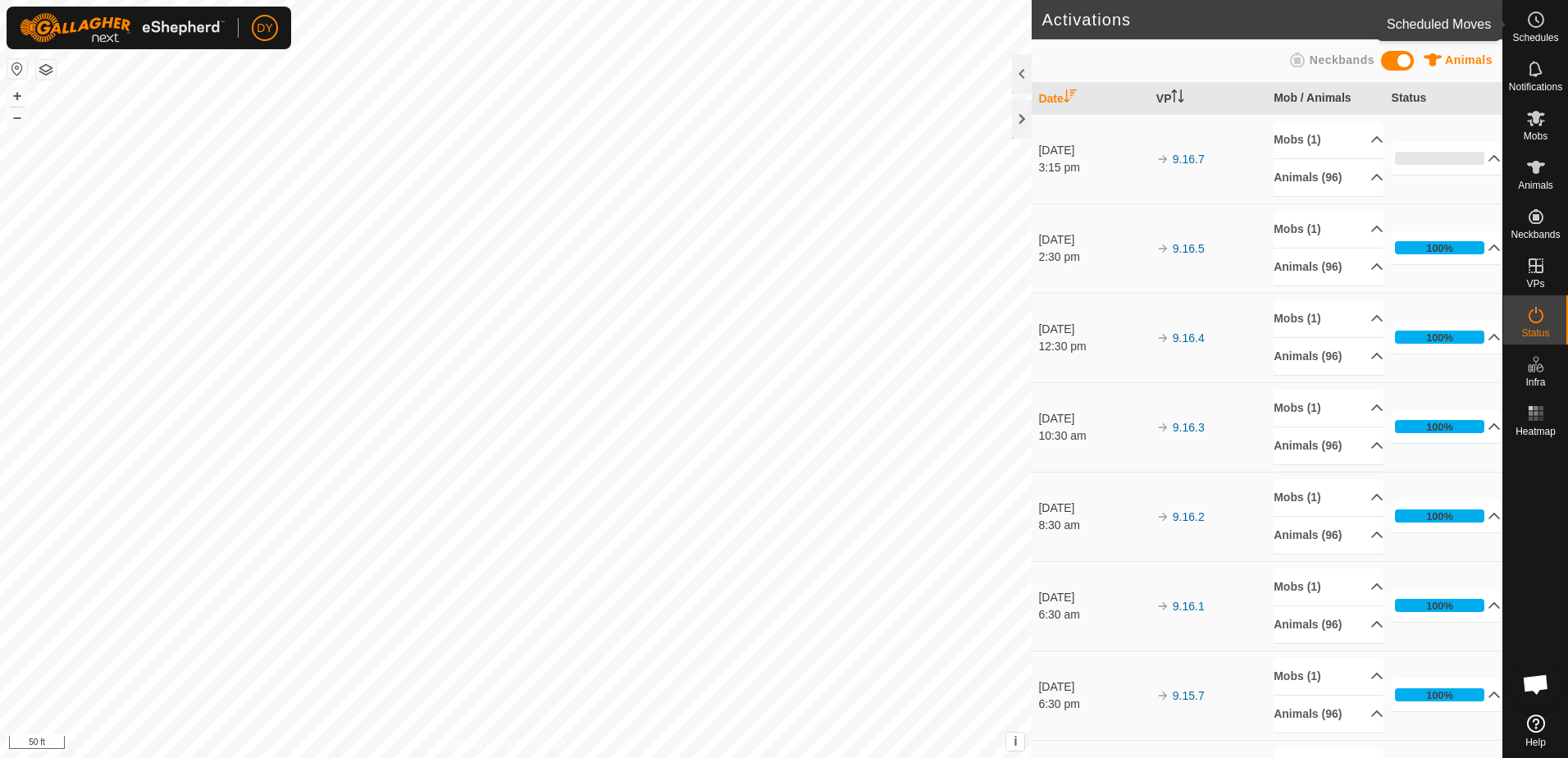
click at [1538, 31] on es-schedule-vp-svg-icon at bounding box center [1536, 19] width 30 height 26
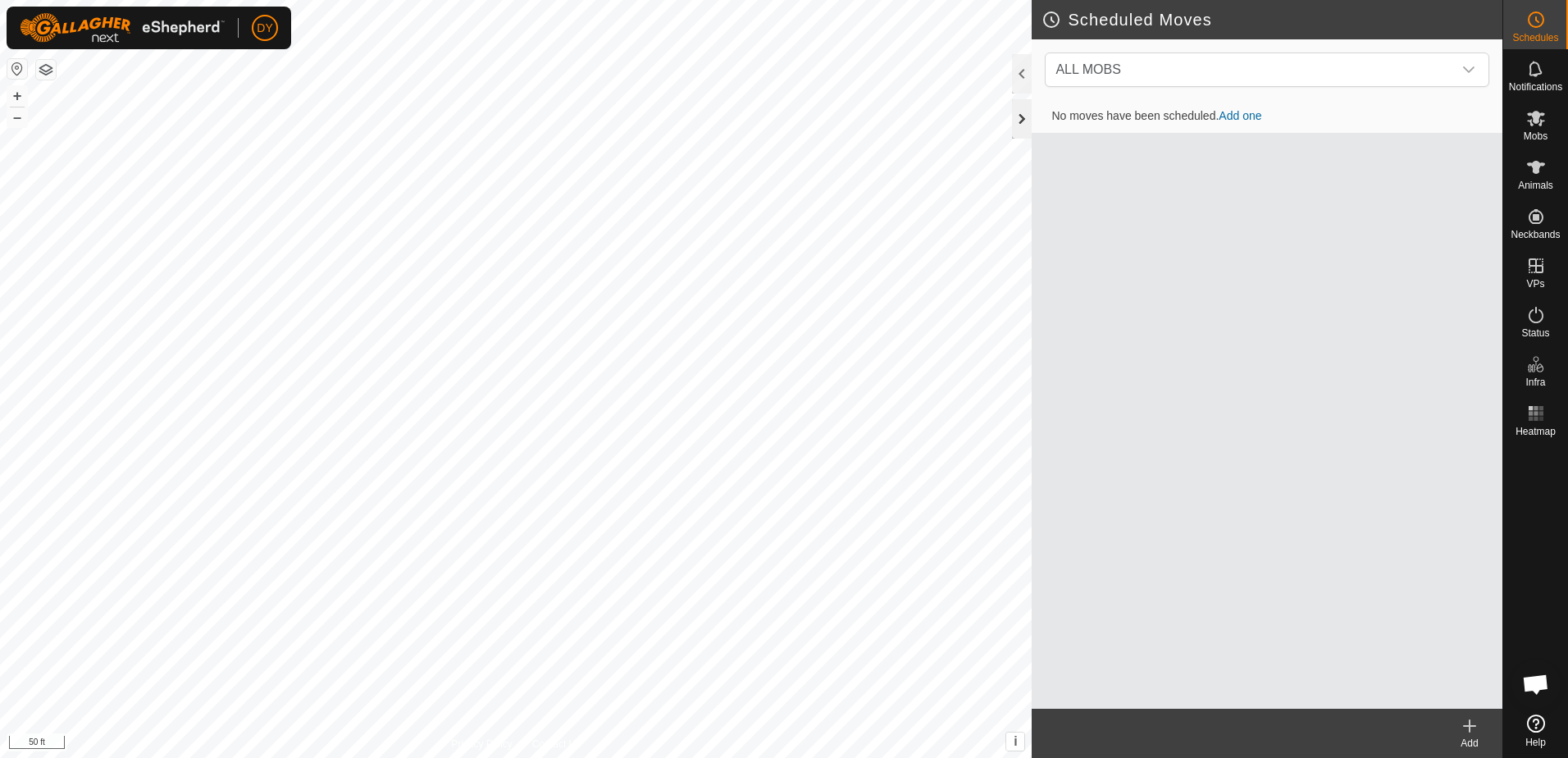
click at [1015, 115] on div at bounding box center [1022, 119] width 19 height 40
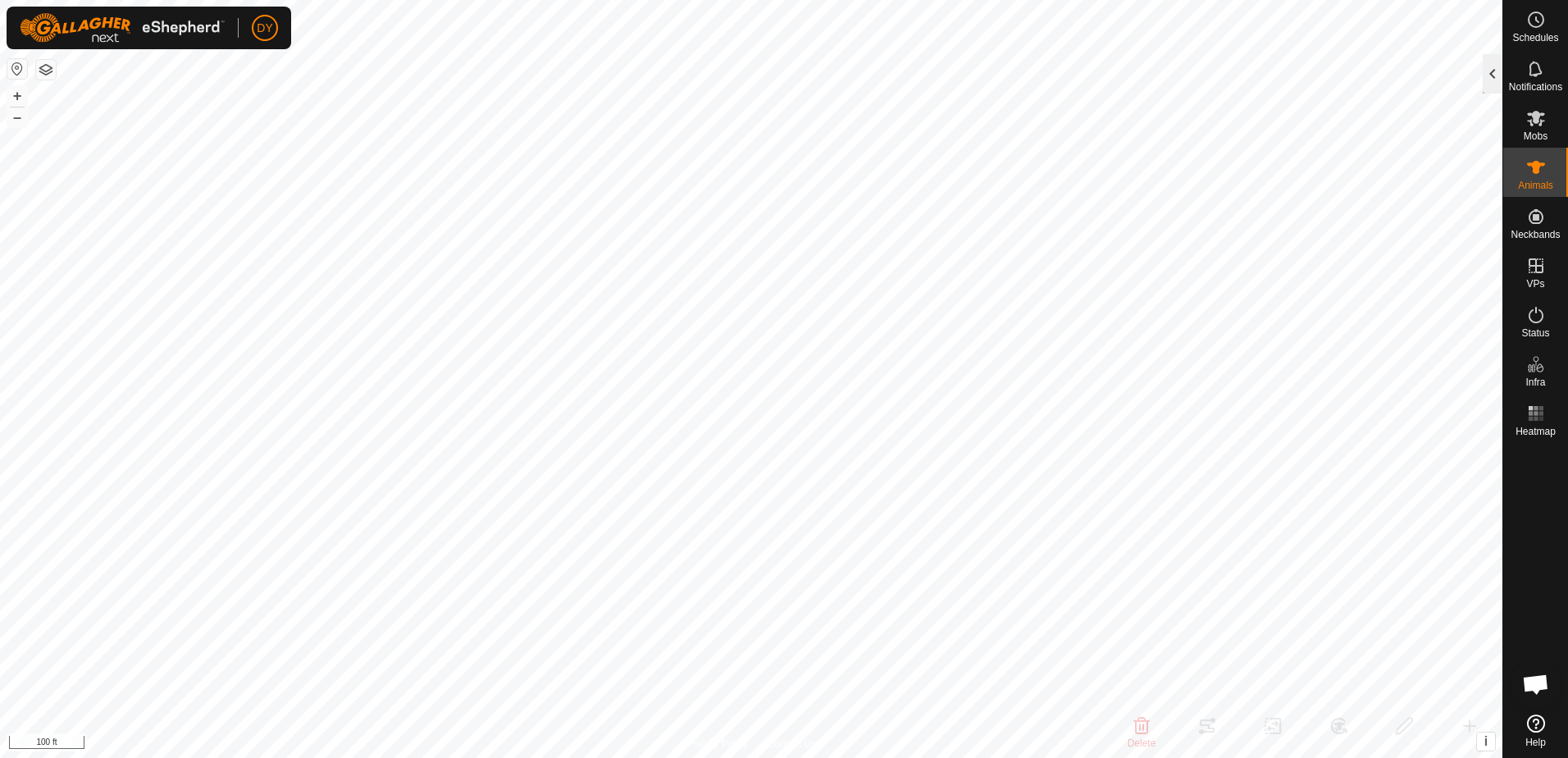
click at [1494, 74] on div at bounding box center [1493, 73] width 19 height 40
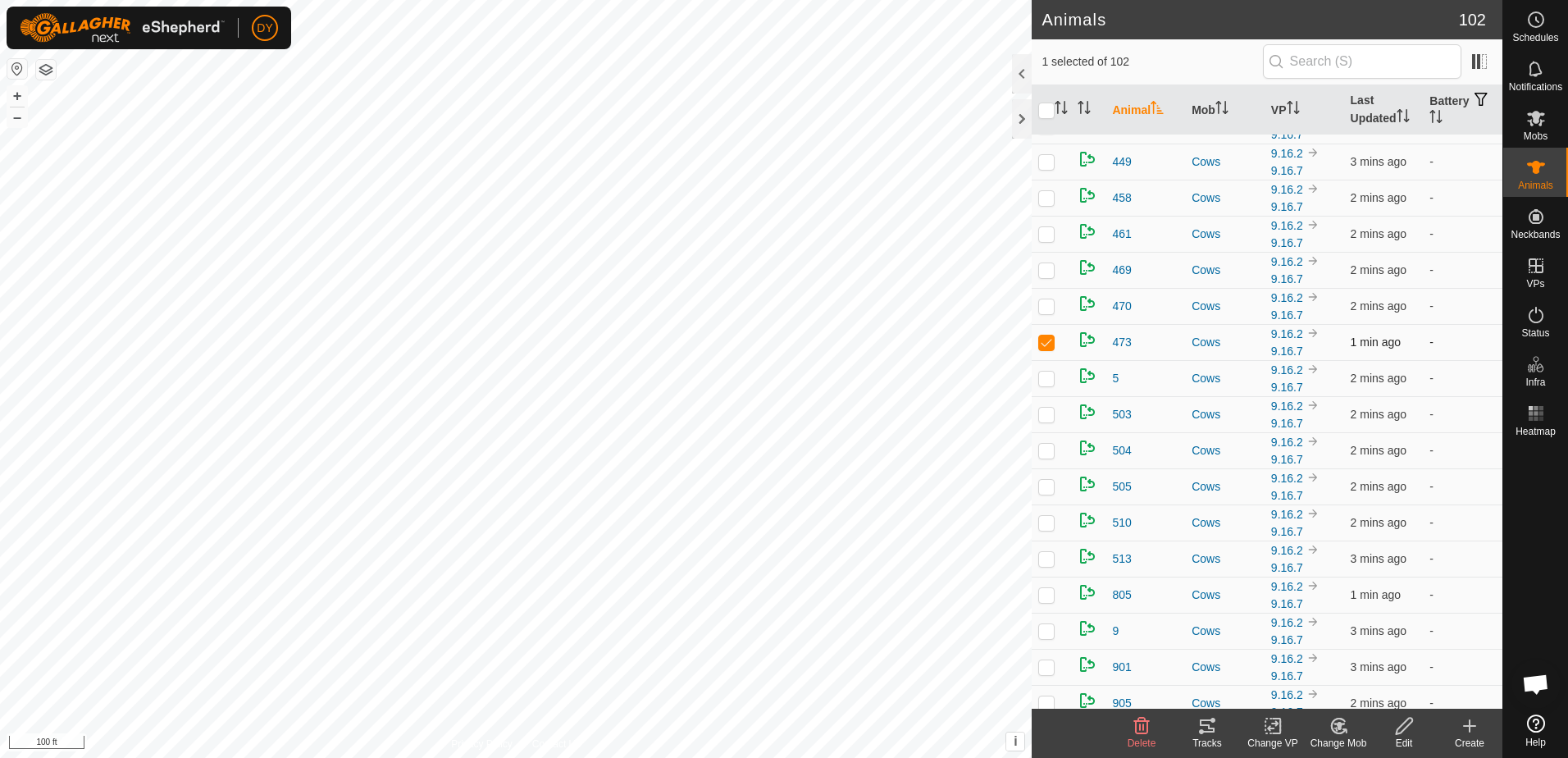
scroll to position [1992, 0]
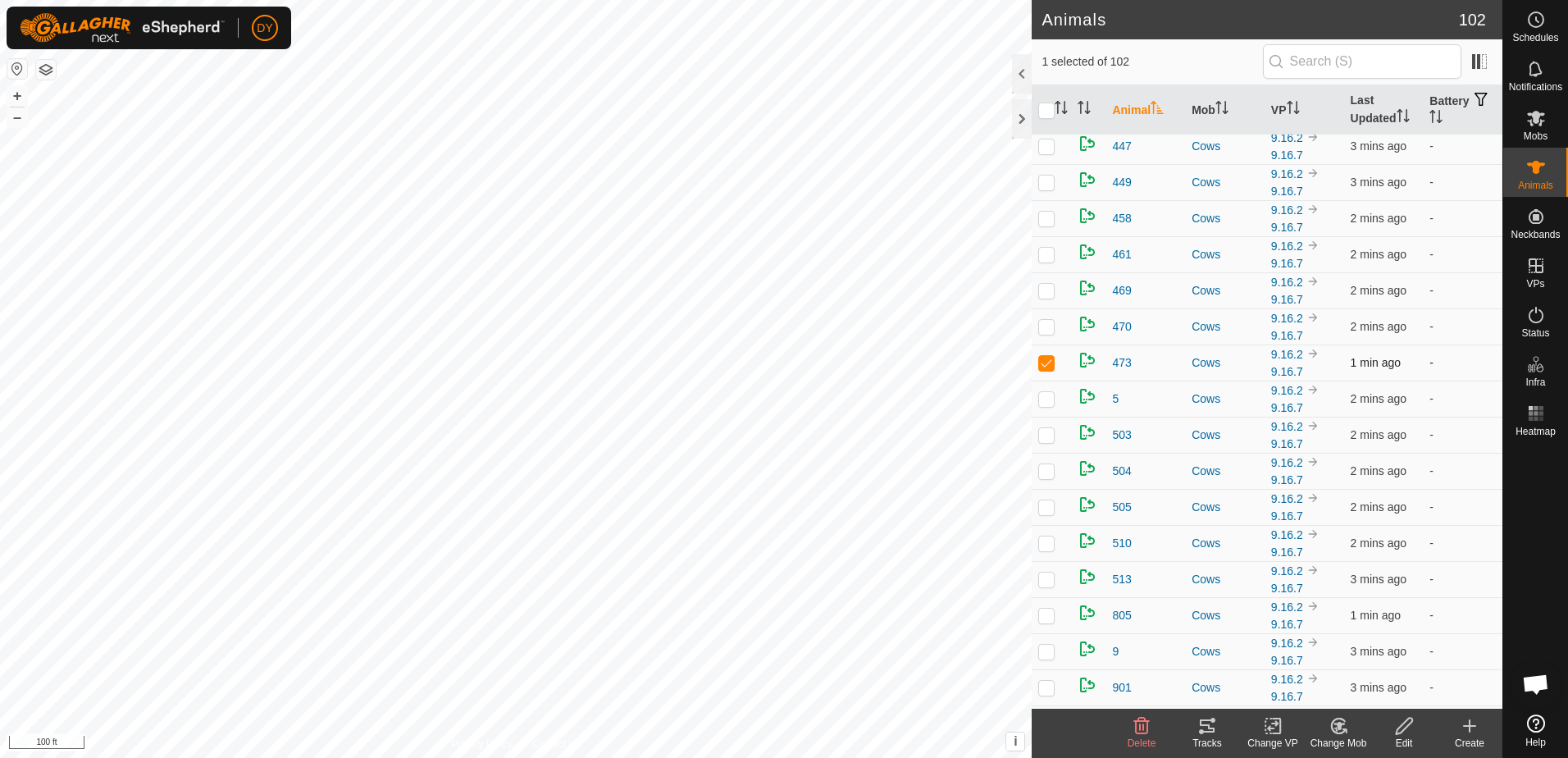
click at [1050, 364] on p-checkbox at bounding box center [1046, 363] width 16 height 14
checkbox input "false"
